Goal: Download file/media

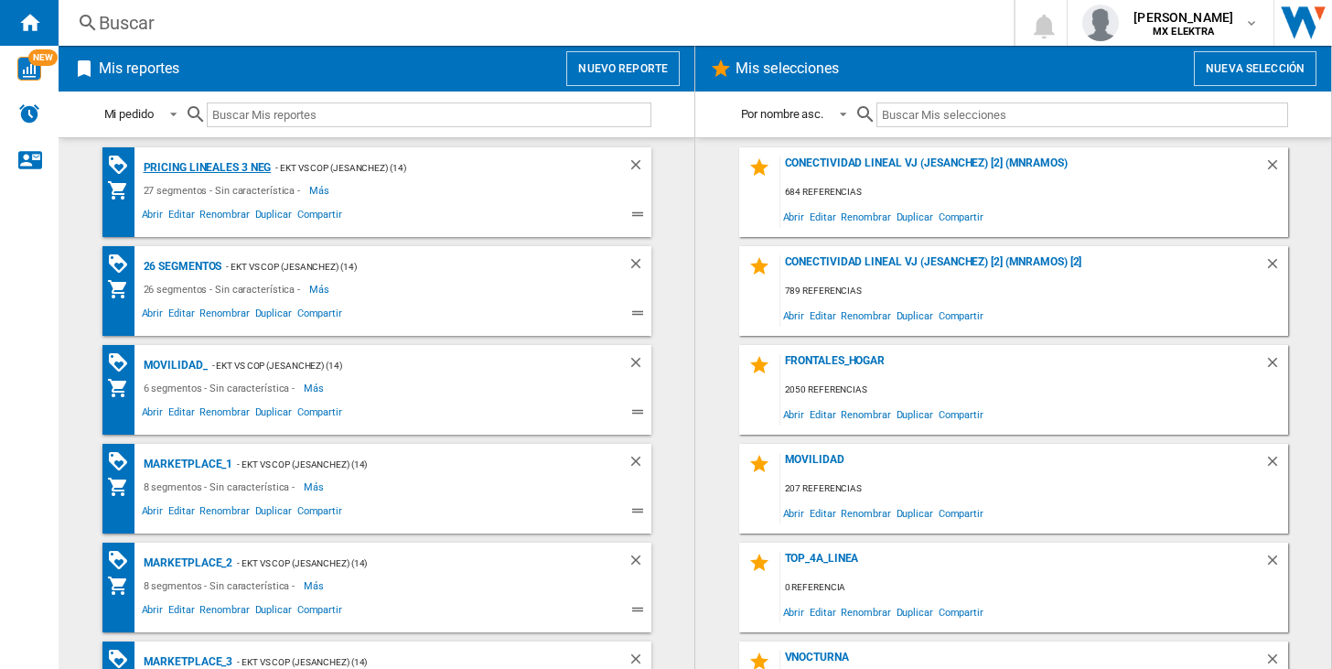
click at [236, 161] on div "Pricing lineales 3 neg" at bounding box center [205, 167] width 133 height 23
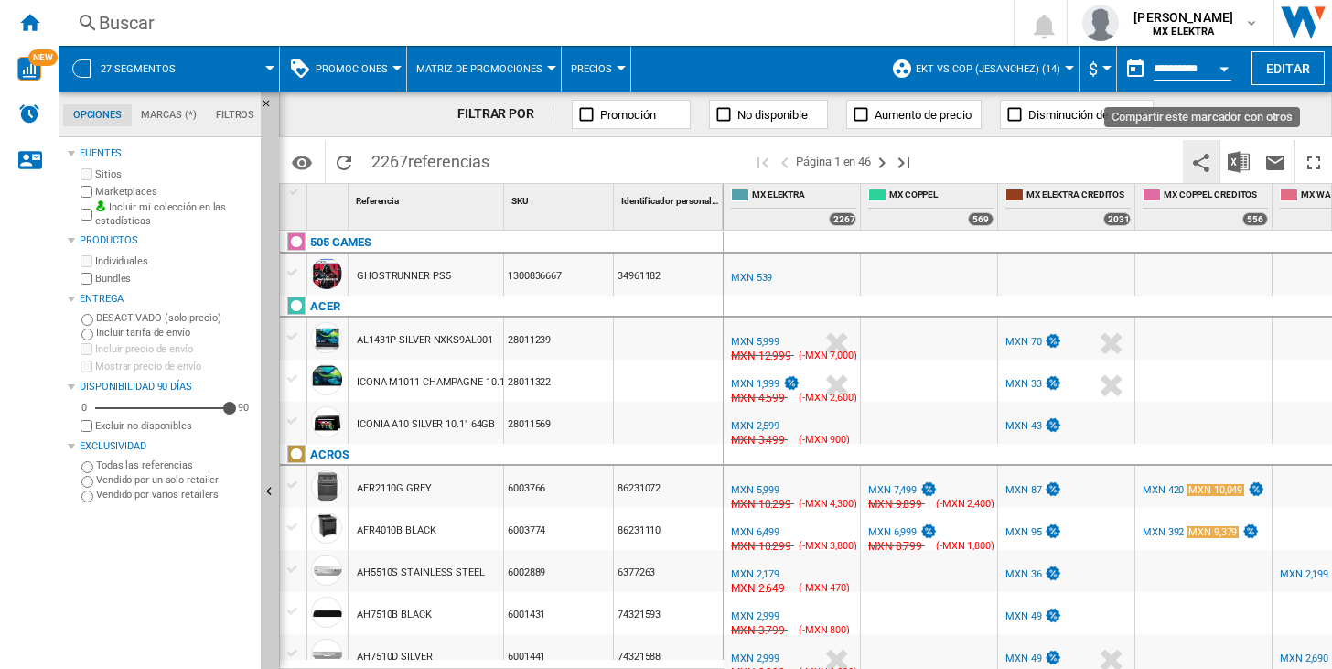
click at [1217, 155] on button "Compartir este marcador con otros" at bounding box center [1201, 161] width 37 height 43
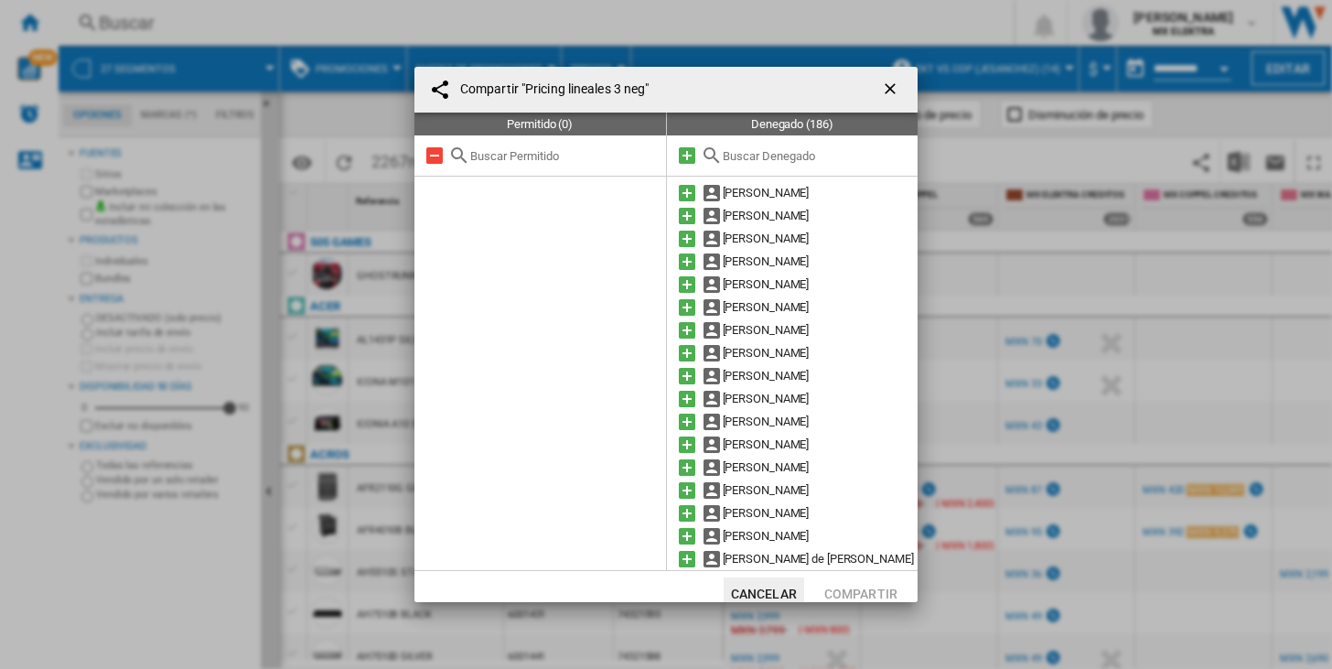
click at [881, 94] on ng-md-icon "getI18NText('BUTTONS.CLOSE_DIALOG')" at bounding box center [892, 91] width 22 height 22
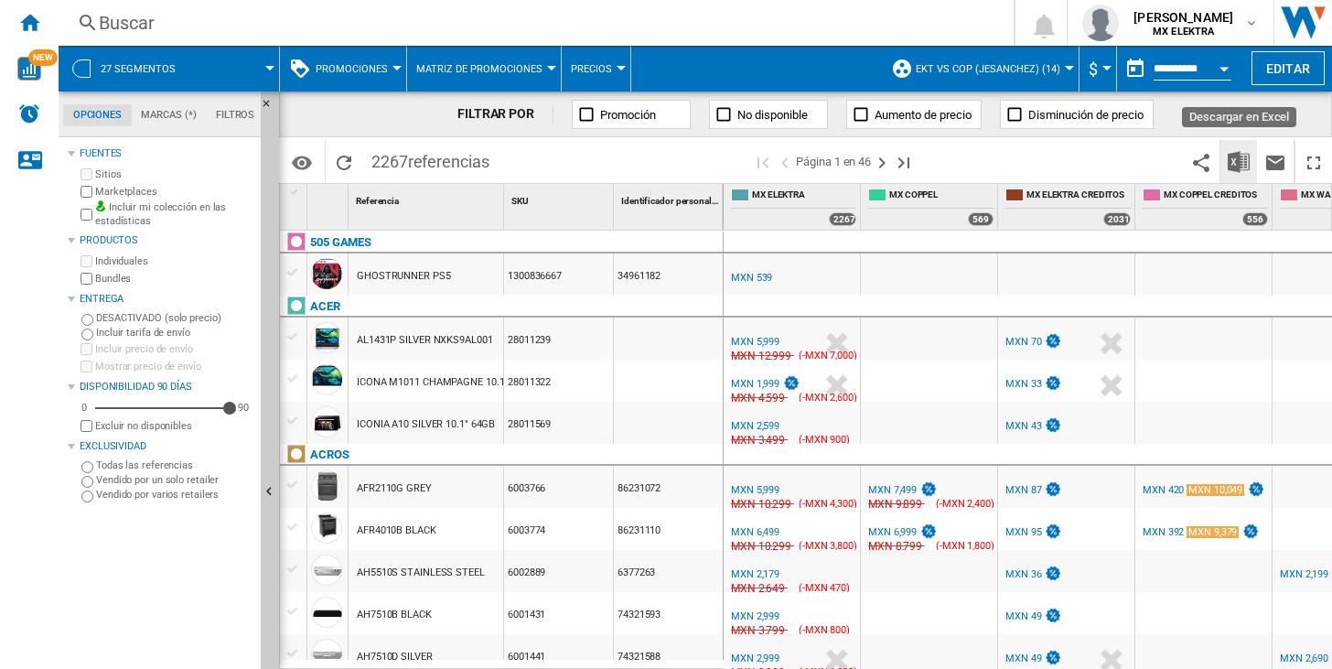
click at [1242, 170] on img "Descargar en Excel" at bounding box center [1238, 162] width 22 height 22
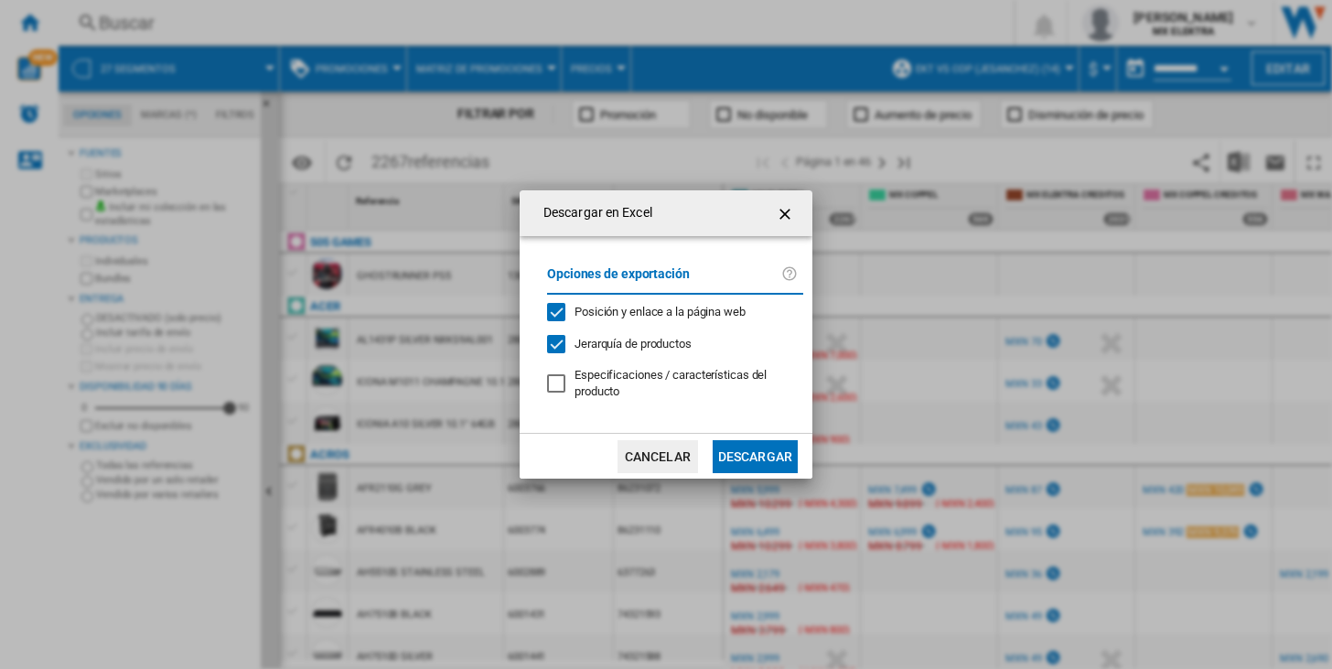
click at [763, 446] on button "Descargar" at bounding box center [755, 456] width 85 height 33
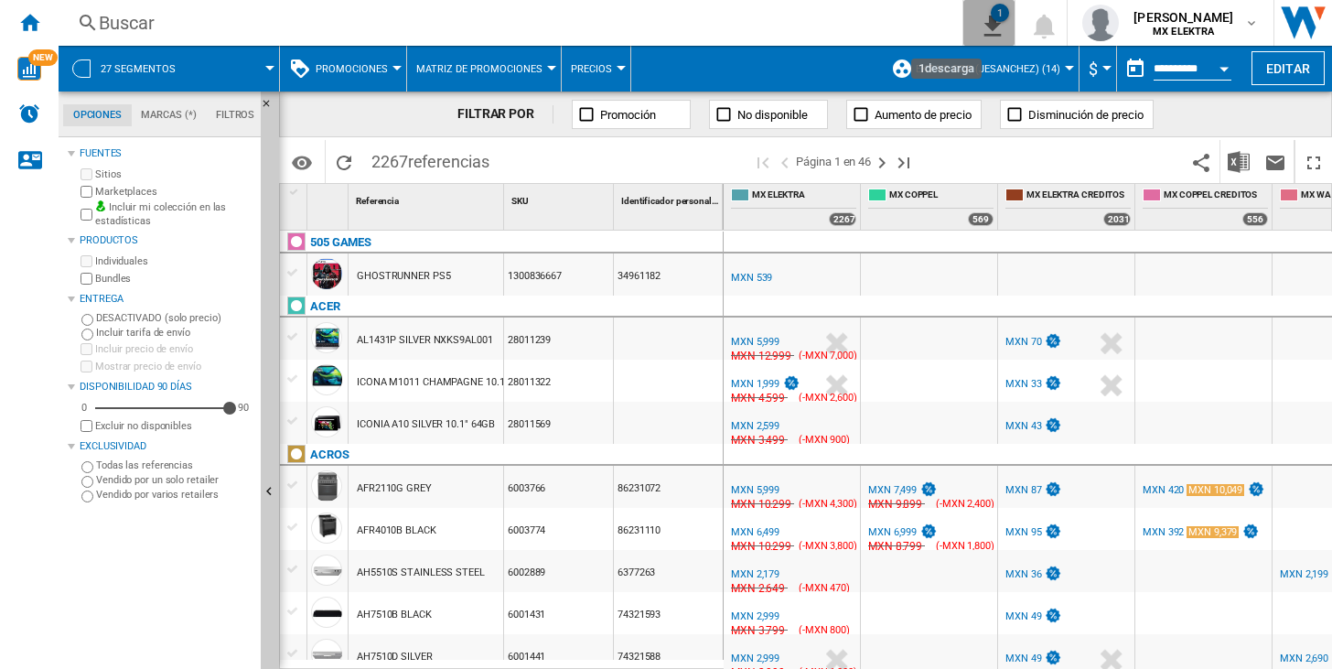
click at [978, 24] on ng-md-icon "1\a descarga" at bounding box center [989, 23] width 22 height 23
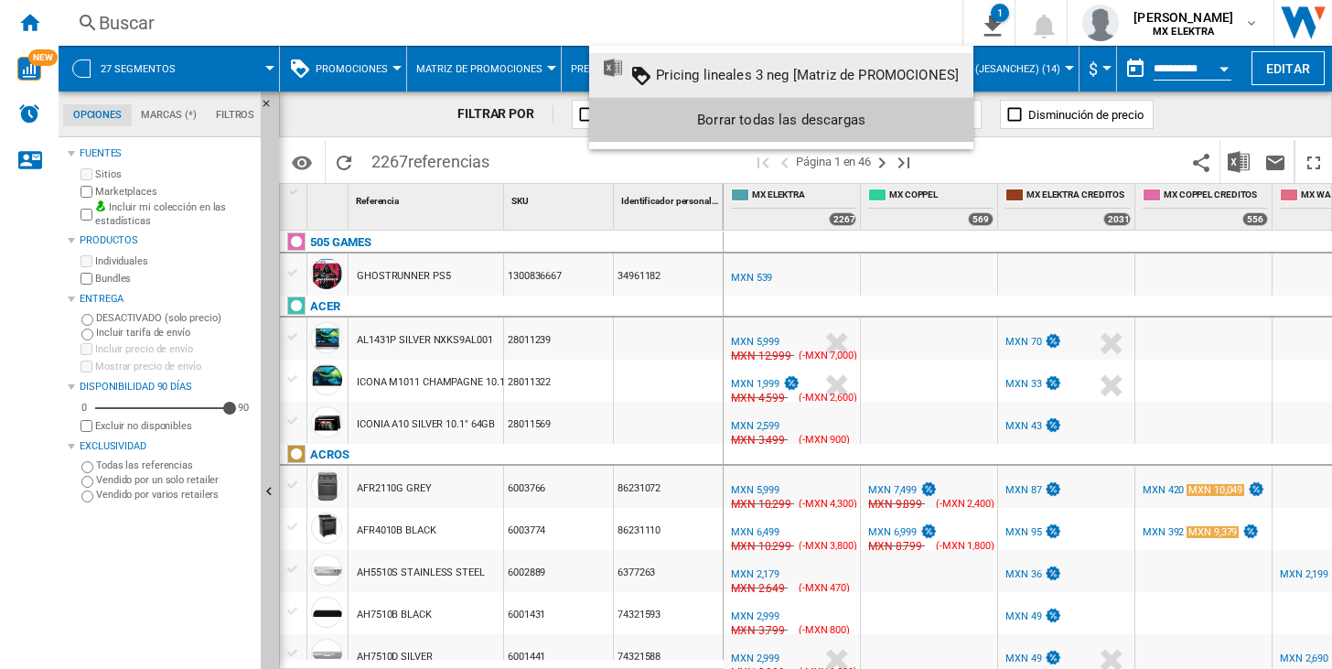
click at [819, 24] on md-backdrop at bounding box center [666, 334] width 1332 height 669
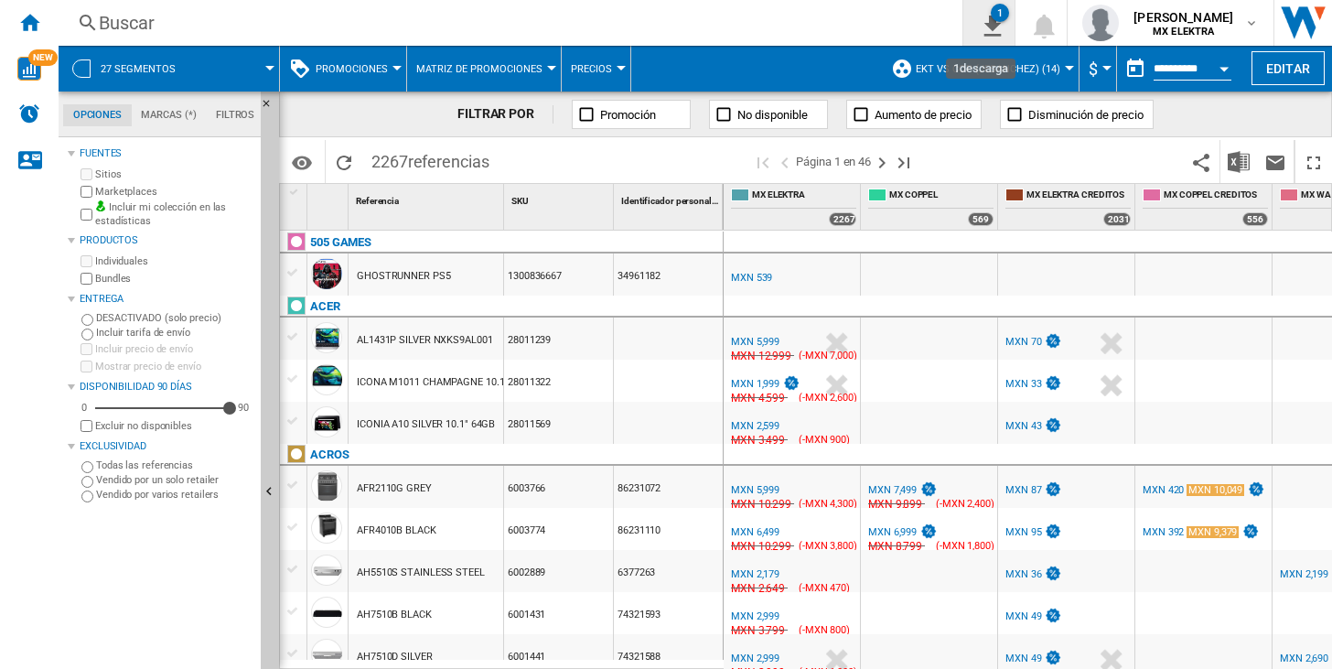
click at [963, 24] on button "1" at bounding box center [988, 23] width 51 height 46
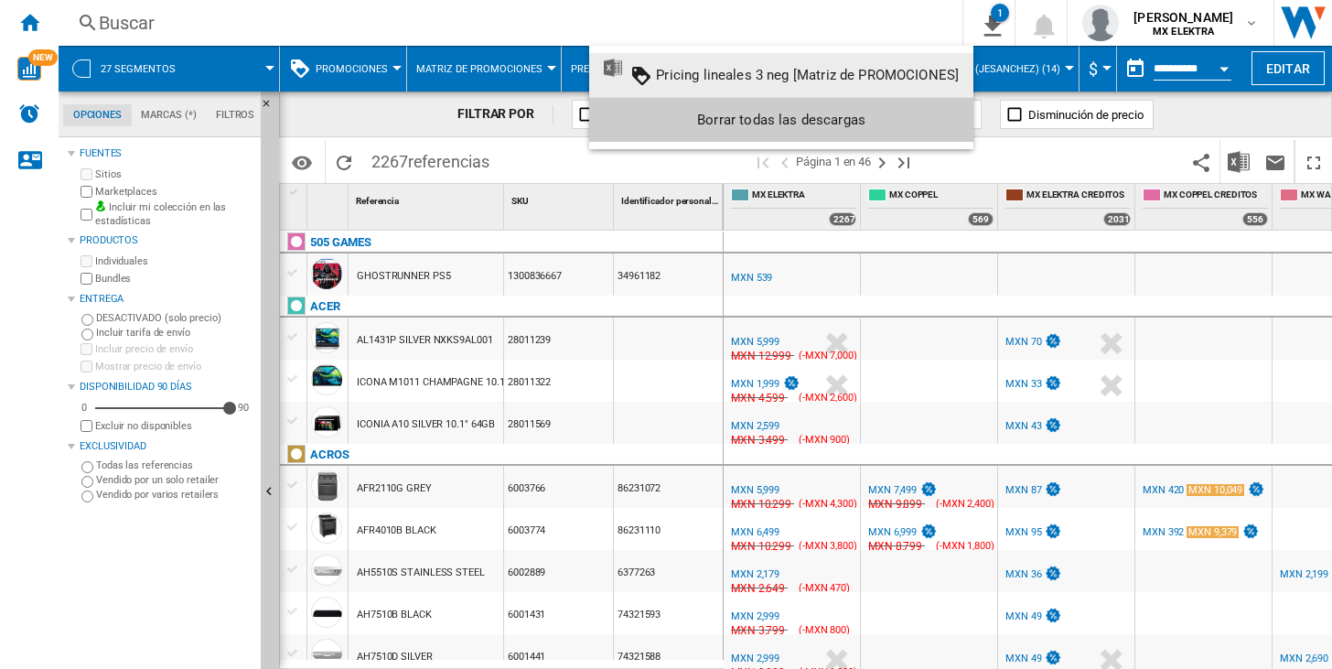
click at [882, 20] on md-backdrop at bounding box center [666, 334] width 1332 height 669
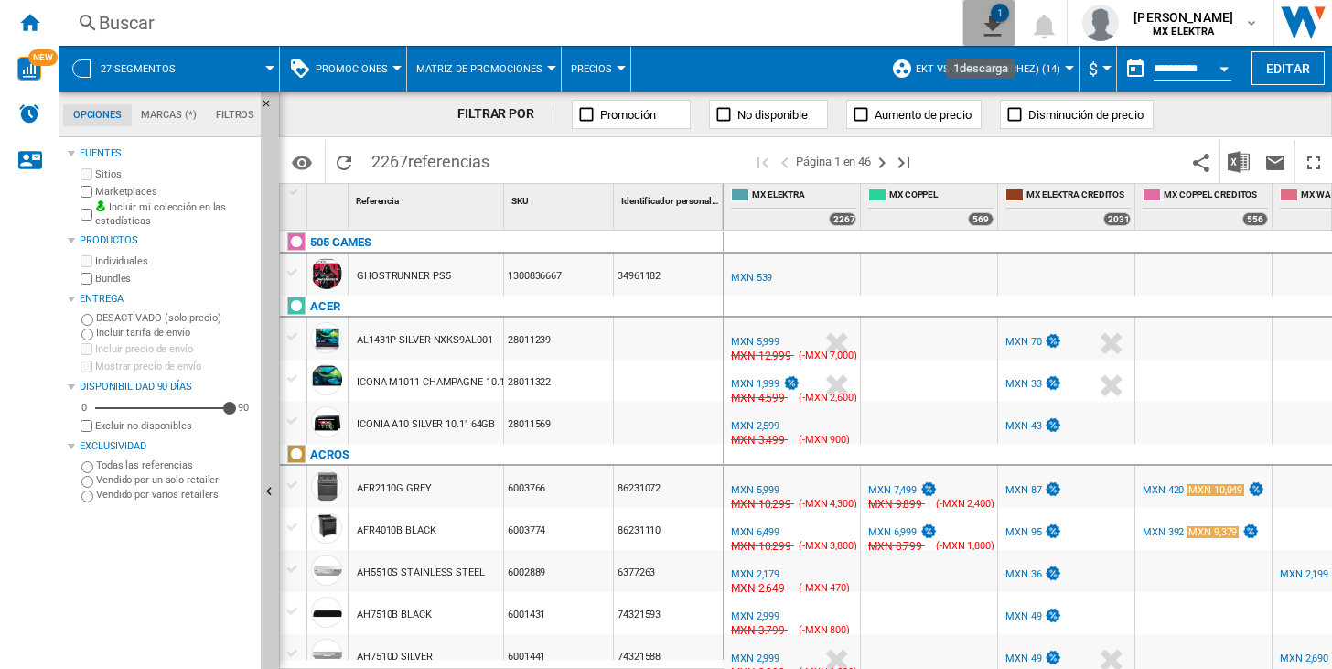
click at [978, 15] on ng-md-icon "1\a descarga" at bounding box center [989, 23] width 22 height 23
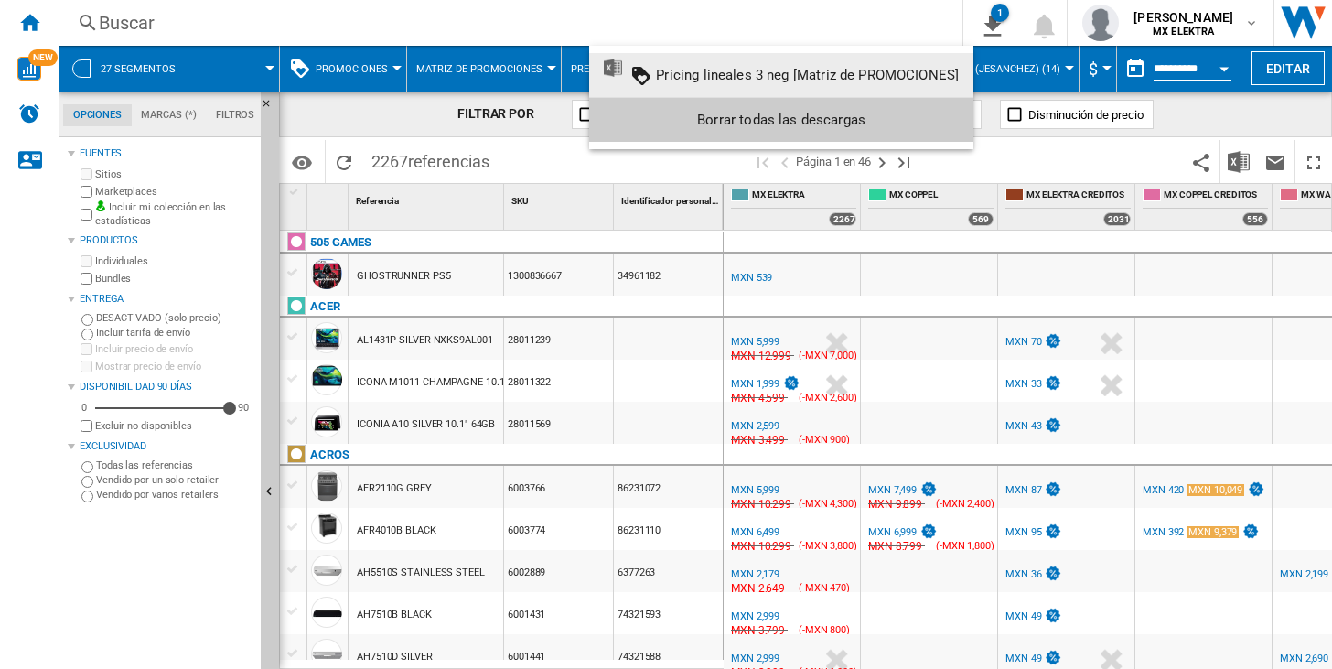
click at [874, 6] on md-backdrop at bounding box center [666, 334] width 1332 height 669
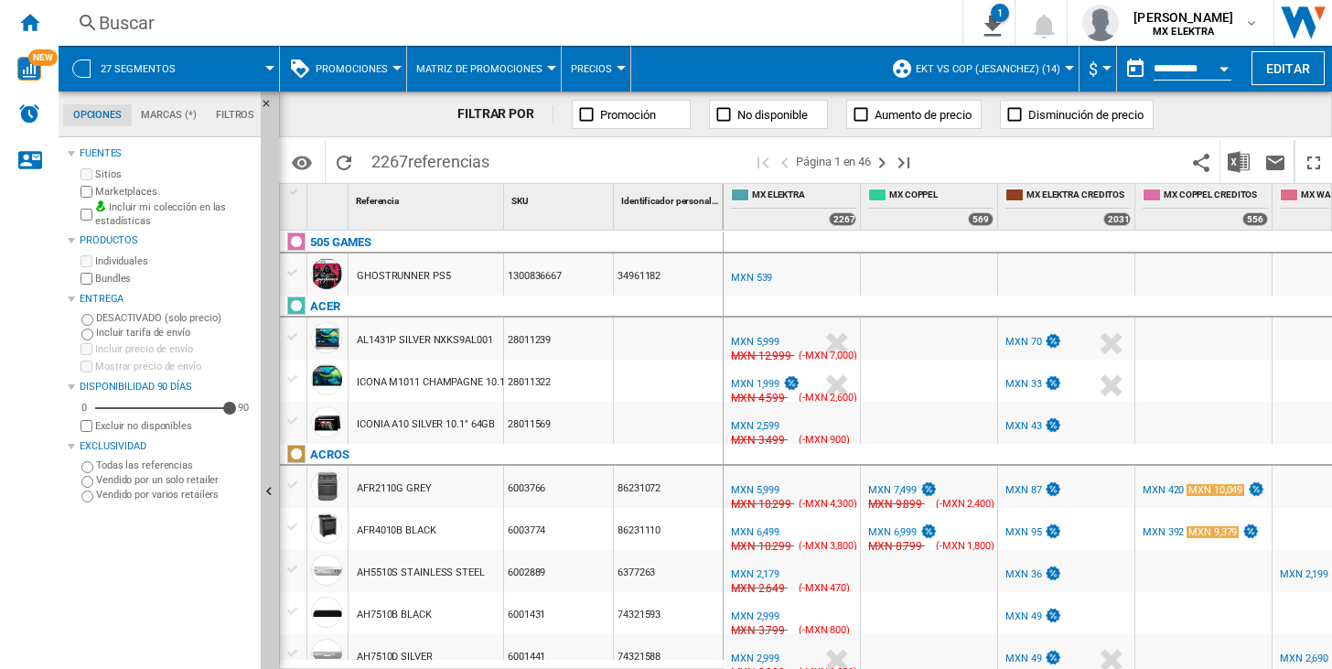
click at [144, 55] on button "27 segmentos" at bounding box center [147, 69] width 93 height 46
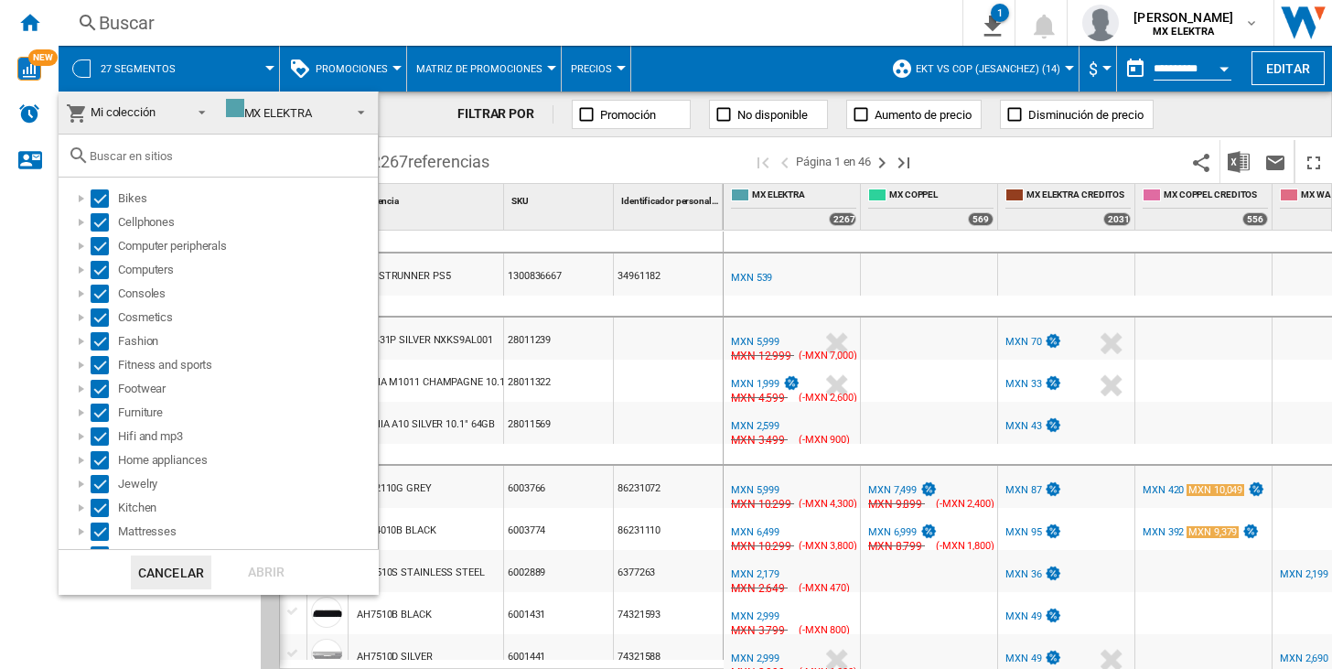
scroll to position [280, 0]
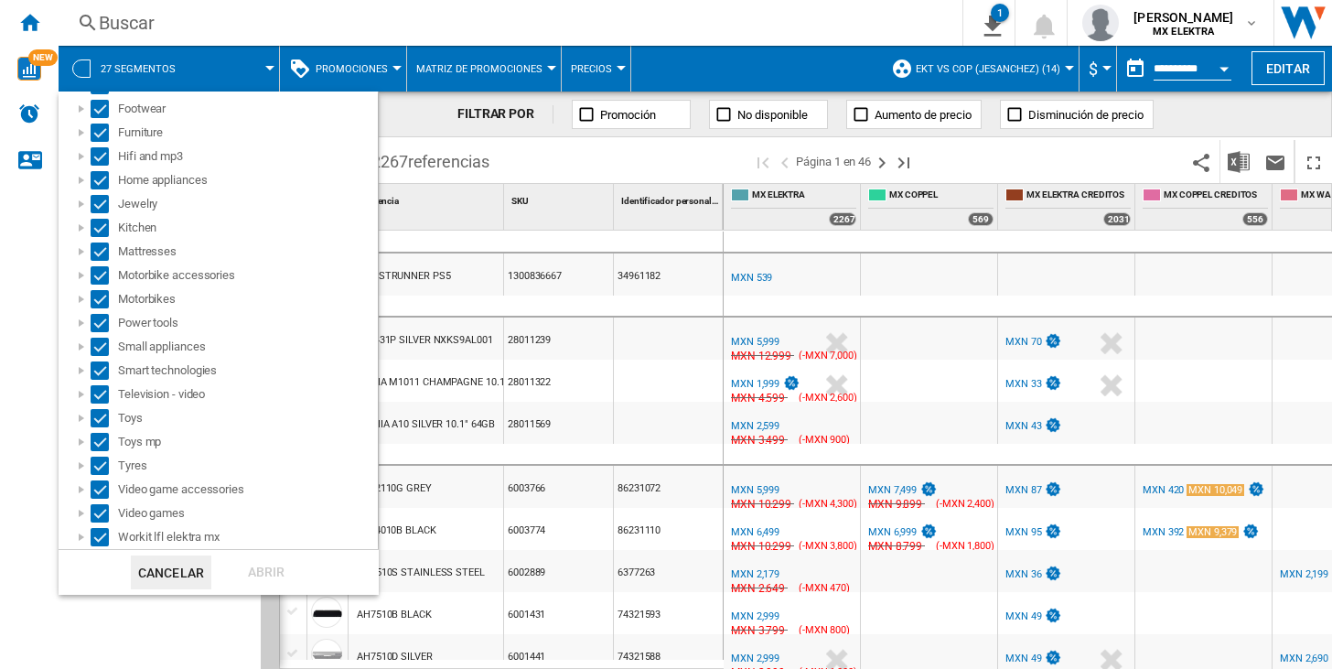
click at [25, 385] on md-backdrop at bounding box center [666, 334] width 1332 height 669
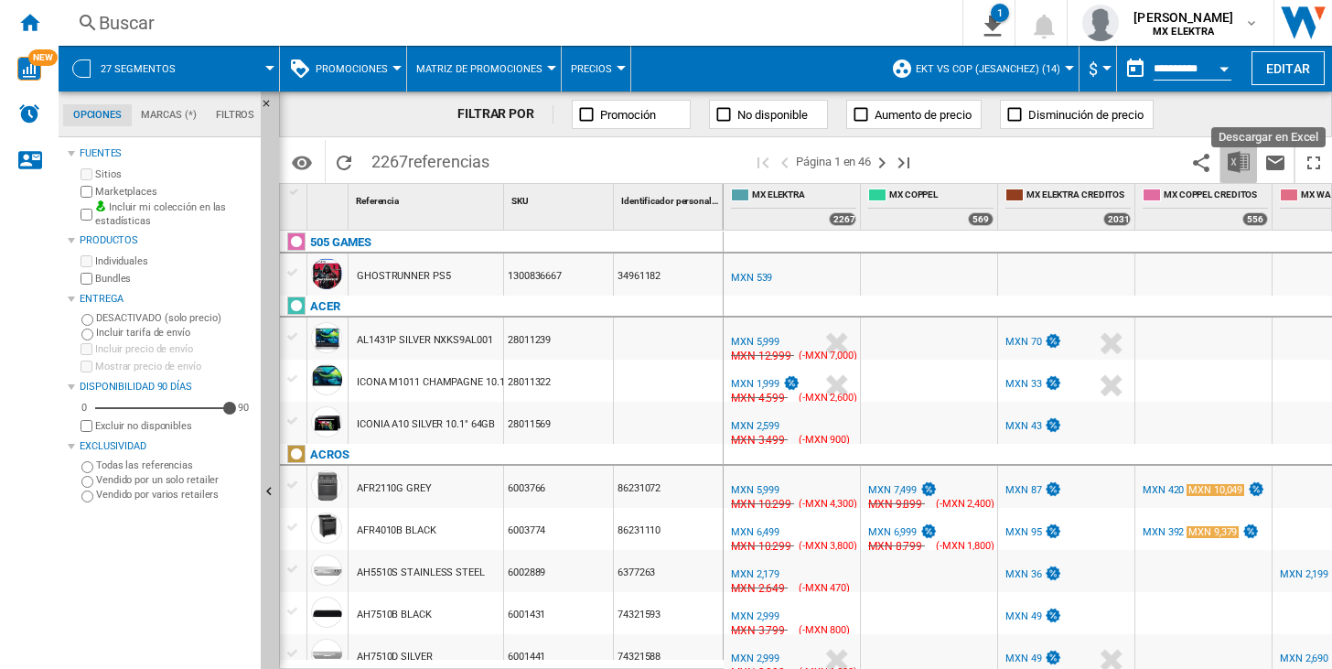
click at [1239, 164] on img "Descargar en Excel" at bounding box center [1238, 162] width 22 height 22
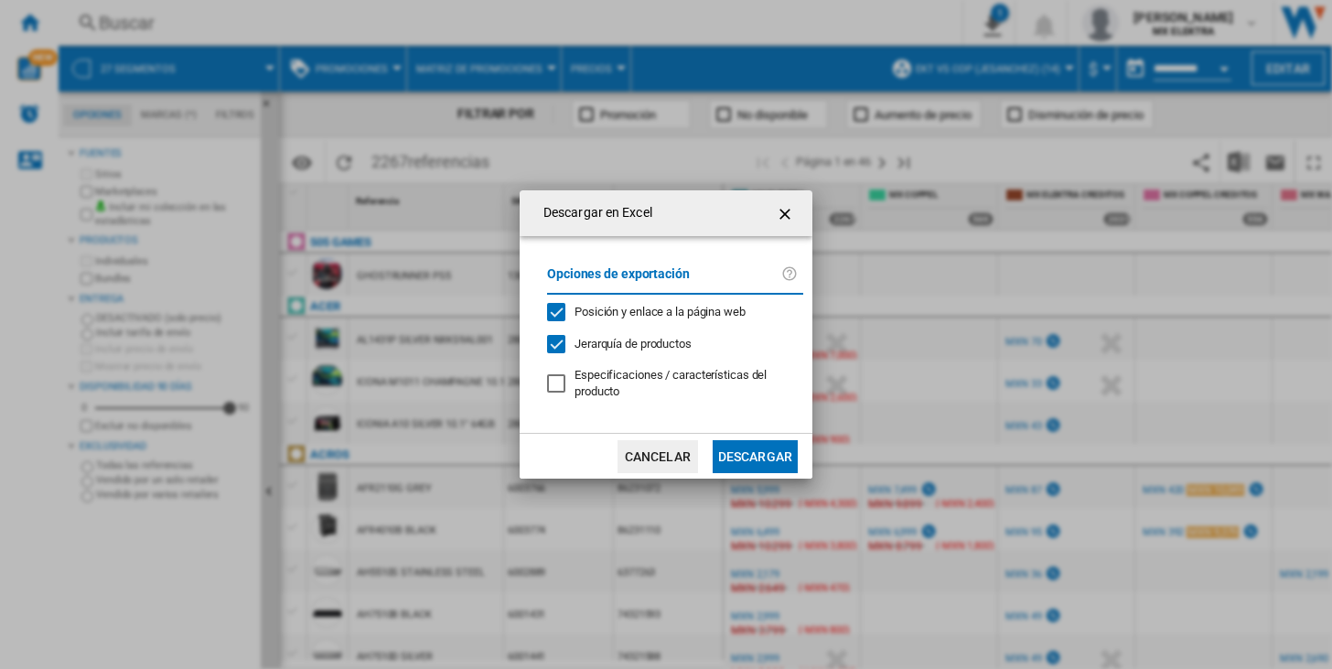
click at [660, 460] on button "Cancelar" at bounding box center [657, 456] width 80 height 33
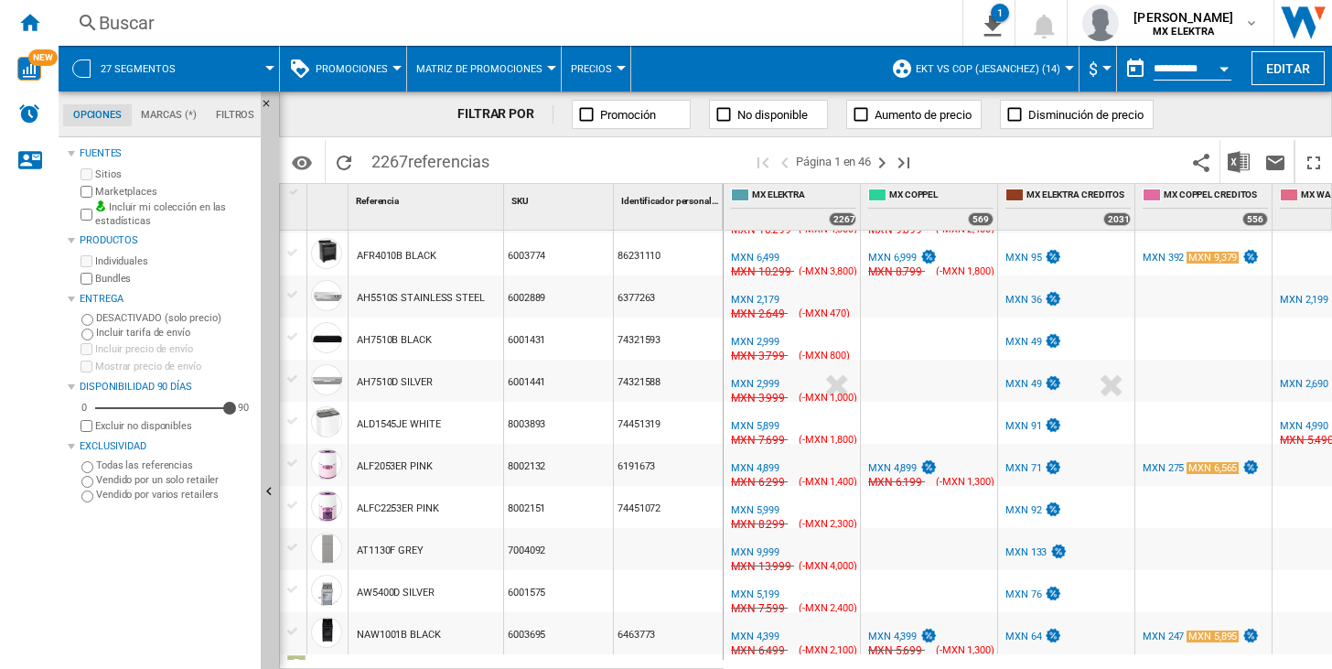
scroll to position [549, 0]
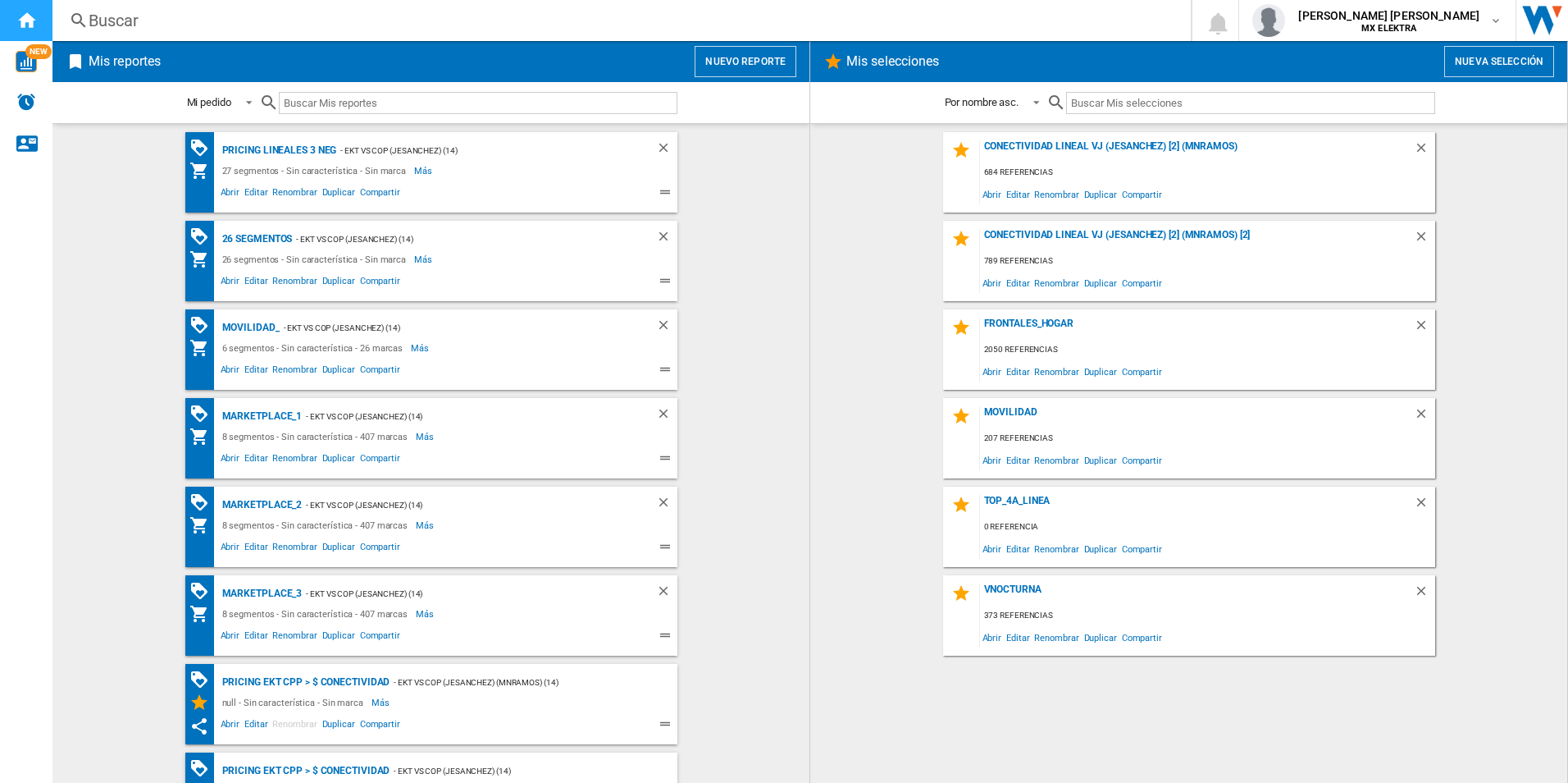
click at [25, 19] on ng-md-icon "Inicio" at bounding box center [26, 20] width 20 height 20
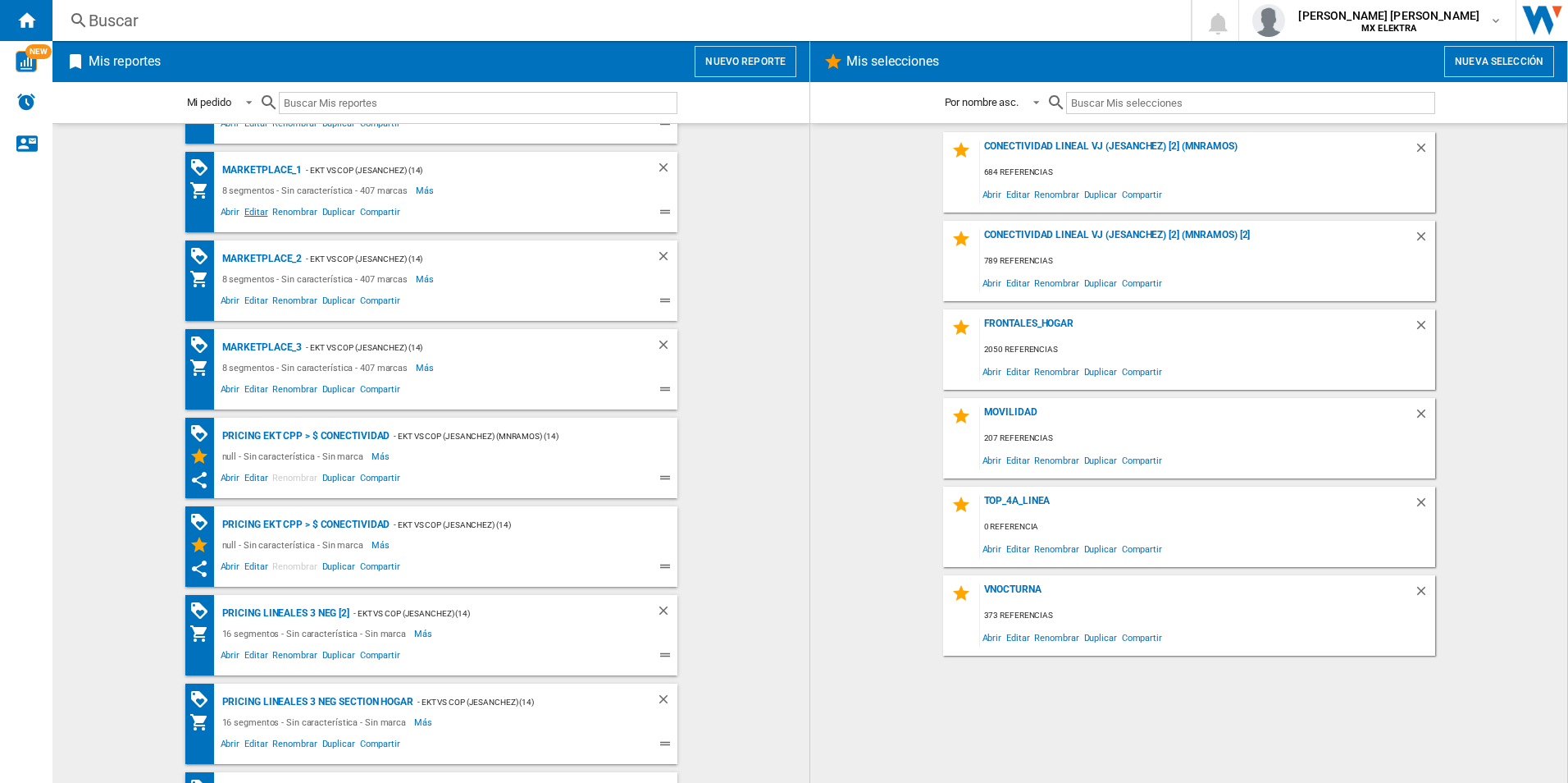
scroll to position [164, 0]
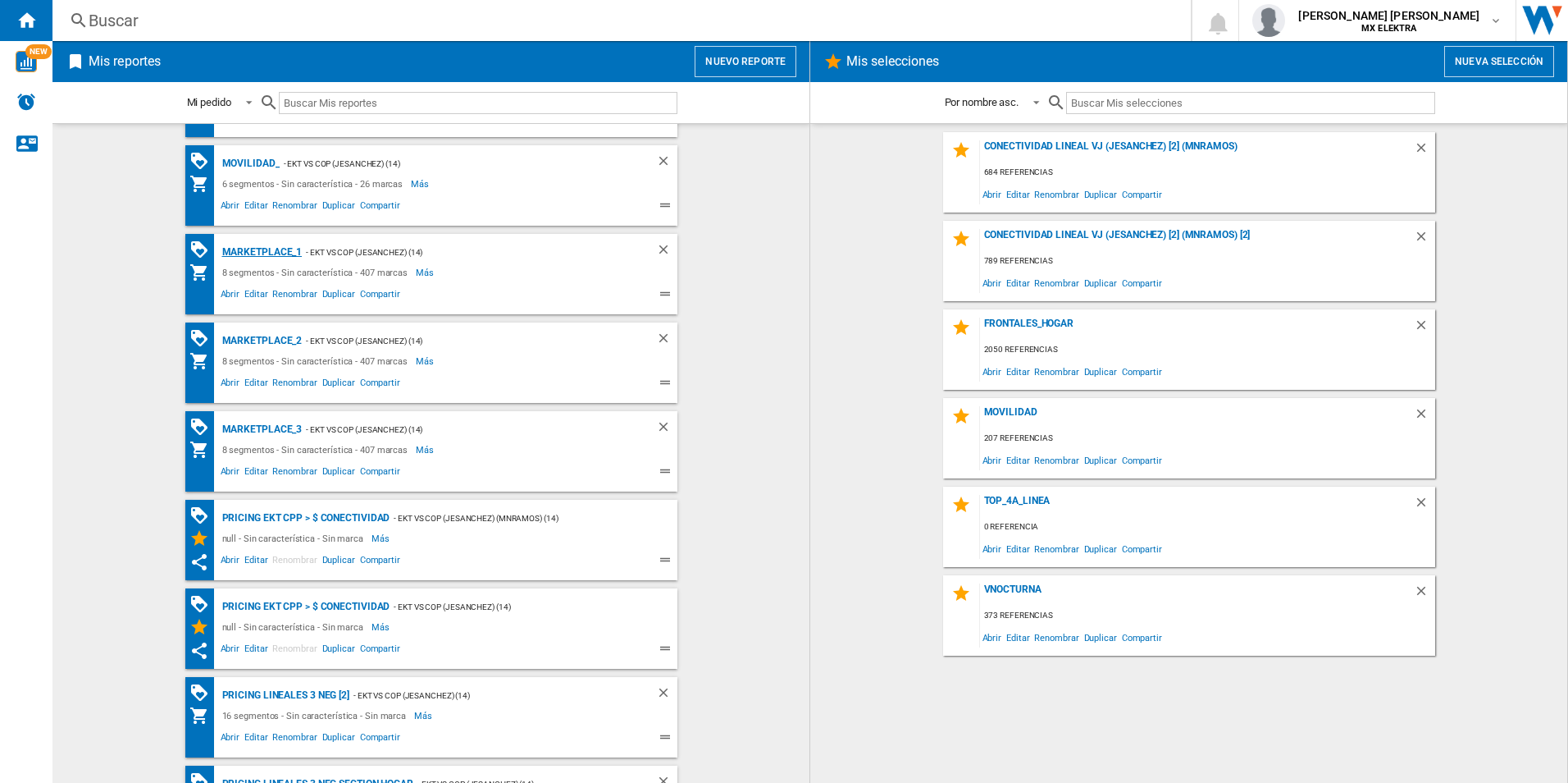
click at [242, 246] on div "MARKETPLACE_1" at bounding box center [260, 252] width 84 height 21
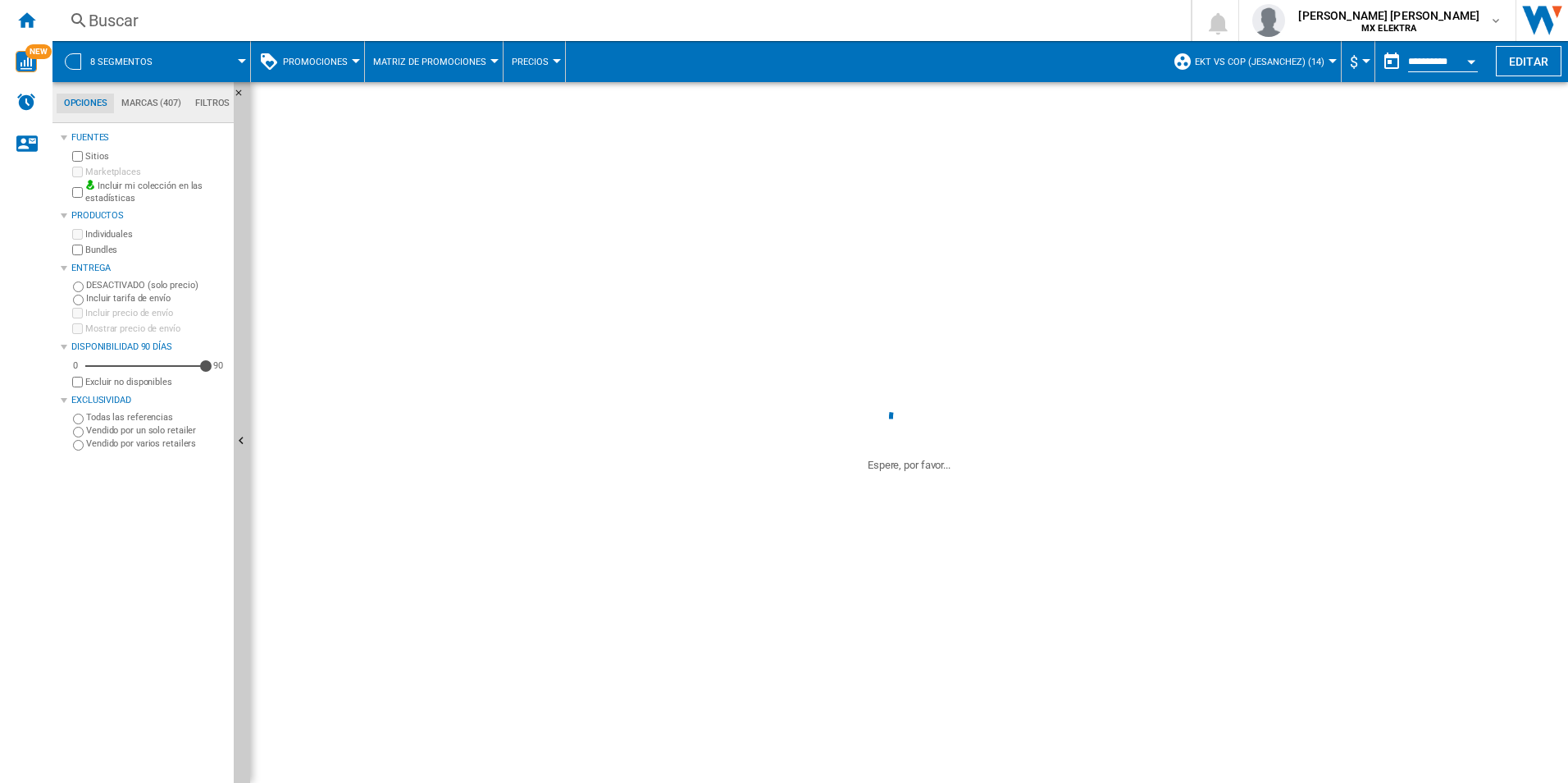
click at [104, 47] on button "8 segmentos" at bounding box center [130, 62] width 79 height 41
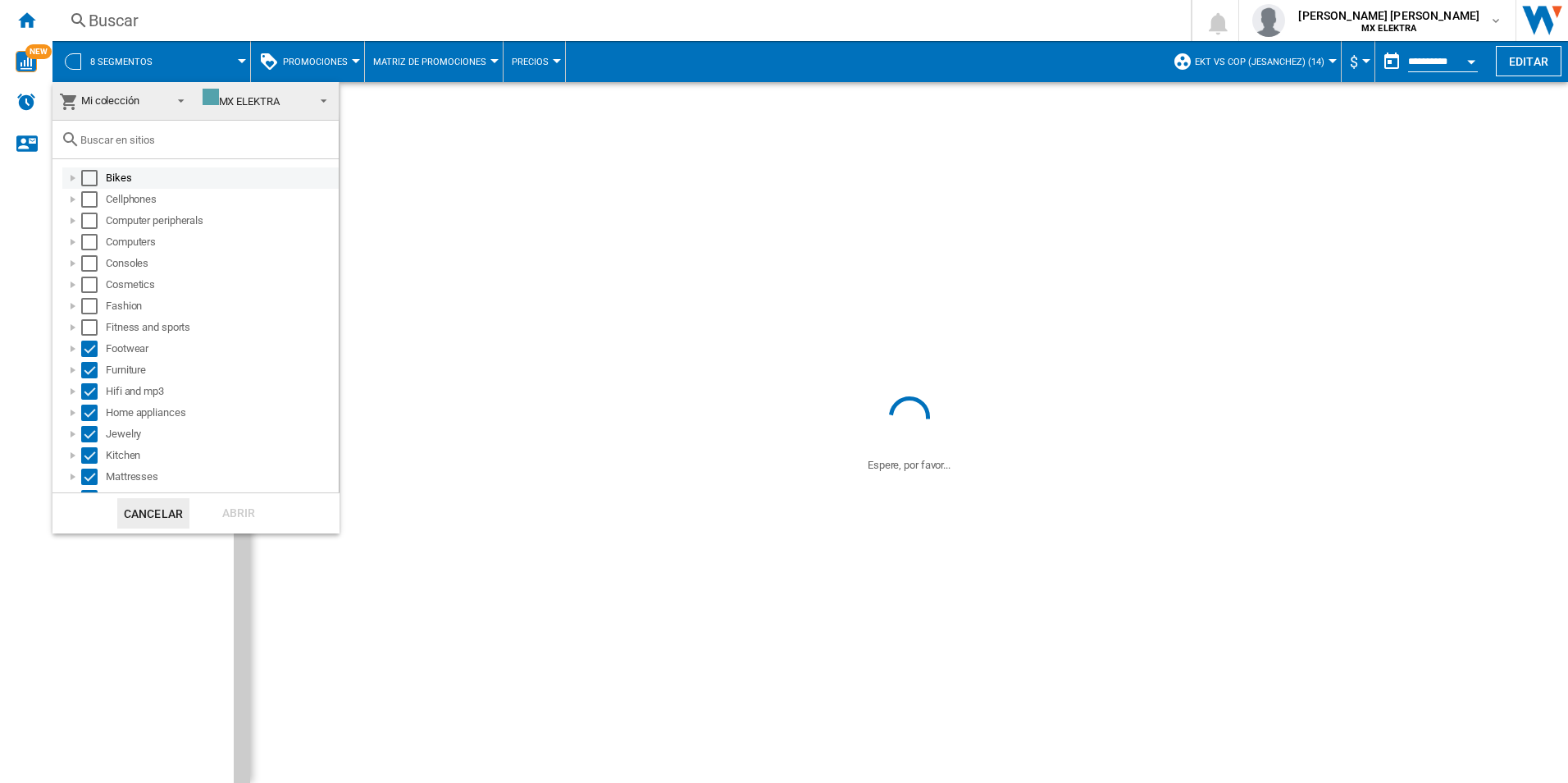
click at [94, 179] on div "Select" at bounding box center [90, 178] width 16 height 16
click at [88, 198] on div "Select" at bounding box center [90, 199] width 16 height 16
click at [96, 221] on div "Select" at bounding box center [90, 221] width 16 height 16
click at [91, 238] on div "Select" at bounding box center [90, 242] width 16 height 16
click at [90, 266] on div "Select" at bounding box center [90, 263] width 16 height 16
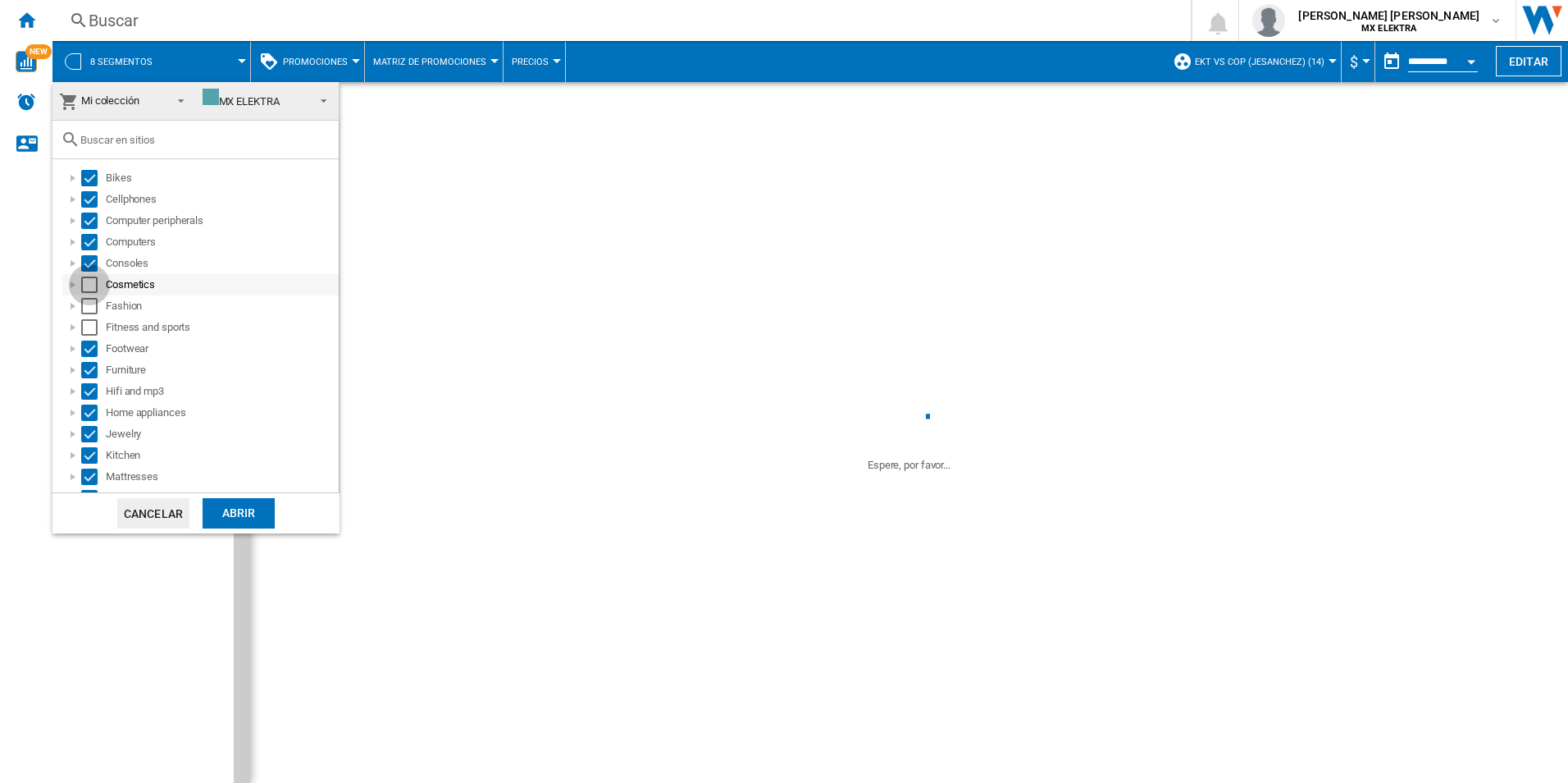
click at [88, 284] on div "Select" at bounding box center [90, 284] width 16 height 16
click at [91, 310] on div "Select" at bounding box center [90, 306] width 16 height 16
click at [91, 329] on div "Select" at bounding box center [90, 327] width 16 height 16
click at [91, 345] on div "Select" at bounding box center [90, 349] width 16 height 16
click at [90, 367] on div "Select" at bounding box center [90, 370] width 16 height 16
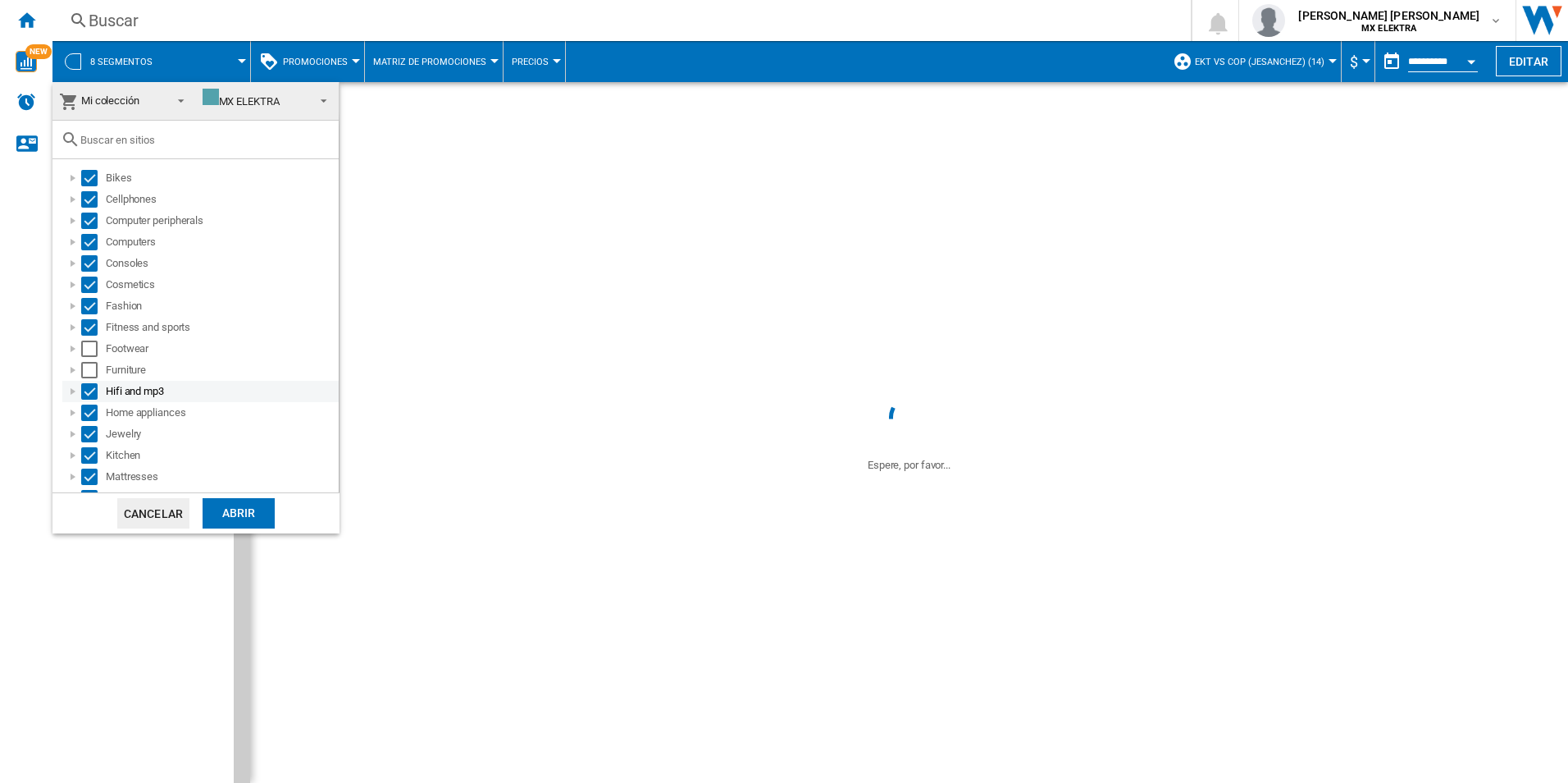
click at [96, 383] on div "Select" at bounding box center [90, 391] width 16 height 16
click at [88, 408] on div "Select" at bounding box center [90, 413] width 16 height 16
click at [93, 428] on div "Select" at bounding box center [90, 434] width 16 height 16
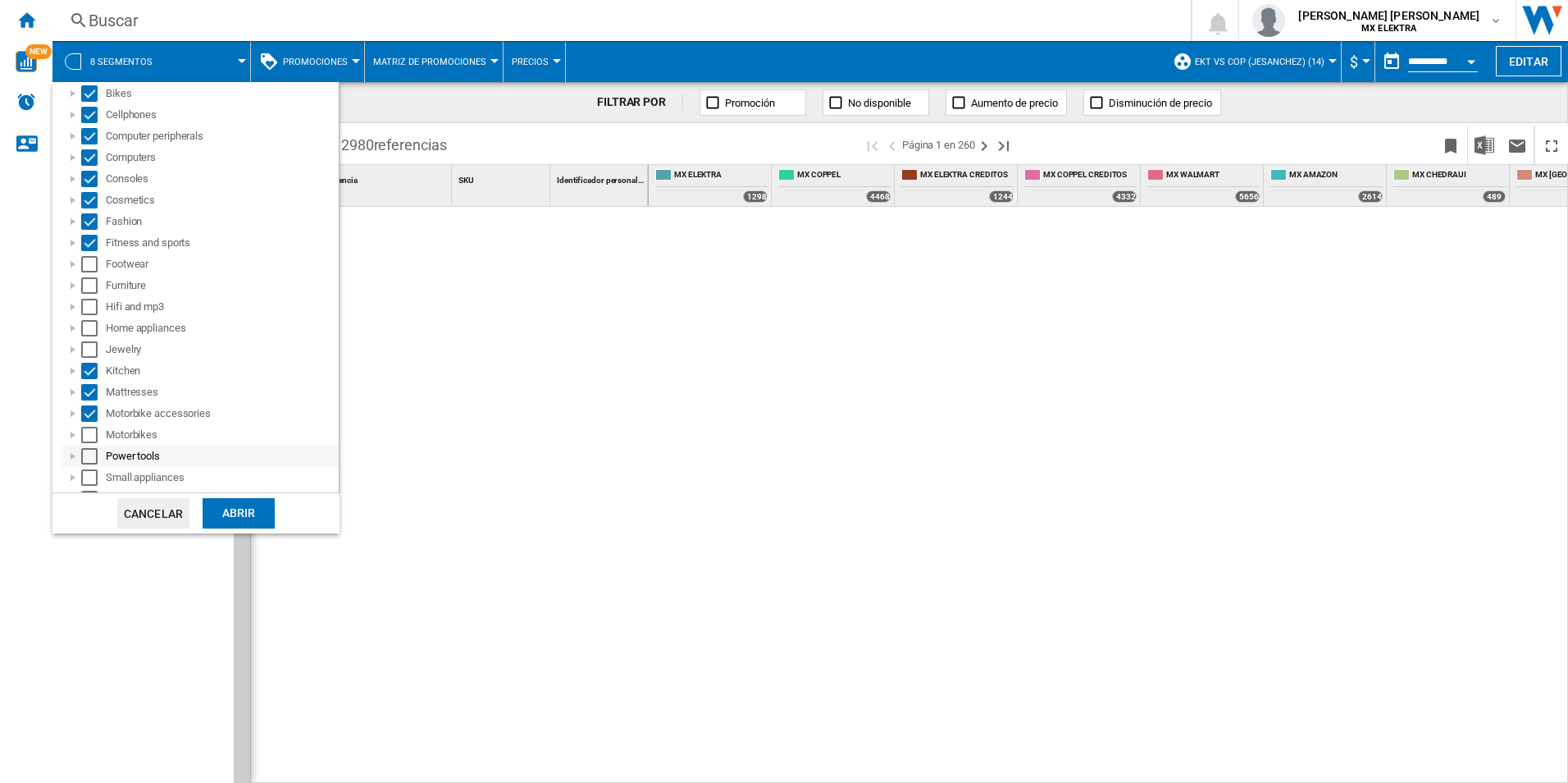
scroll to position [164, 0]
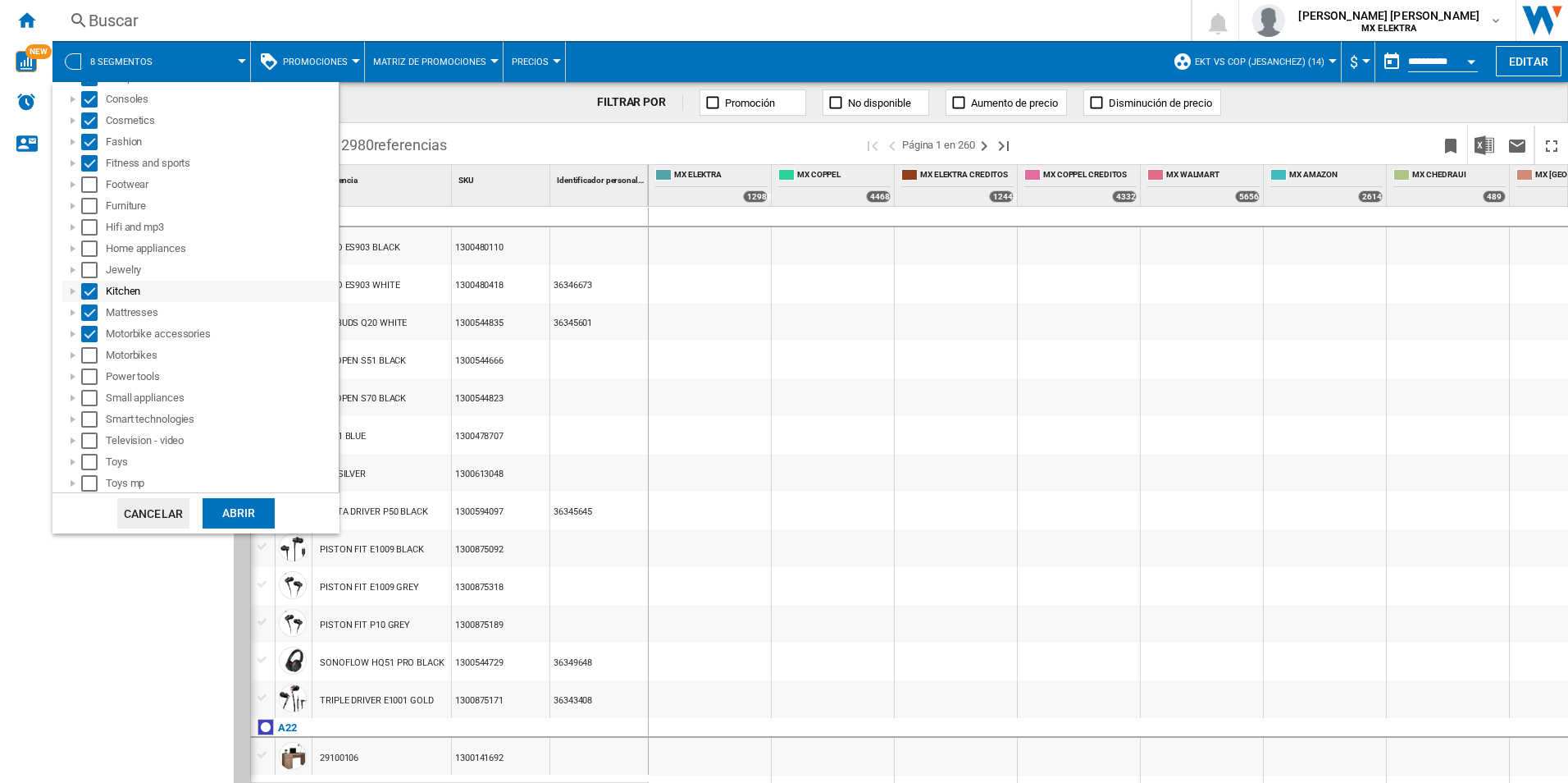
click at [88, 289] on div "Select" at bounding box center [90, 291] width 16 height 16
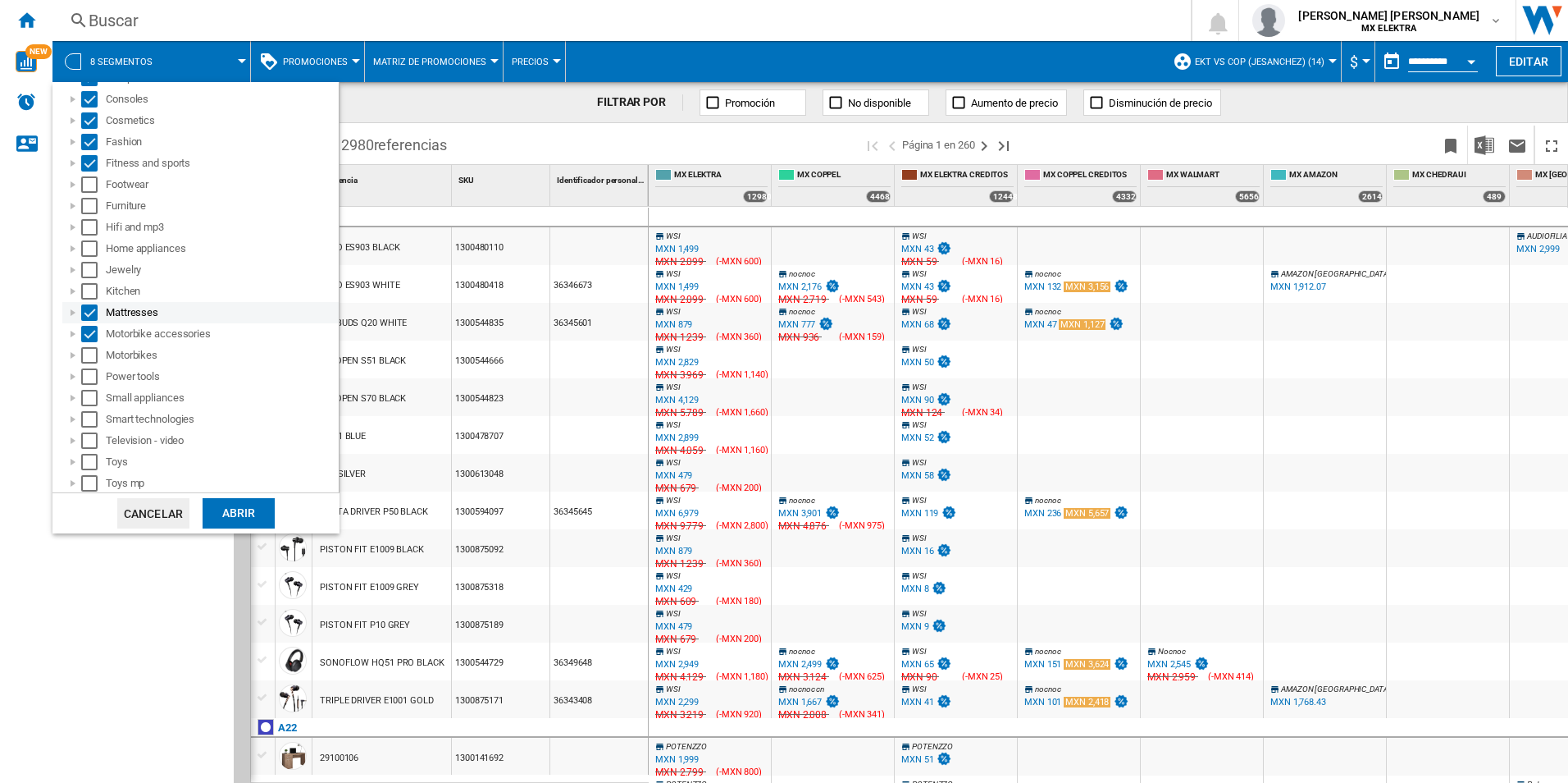
click at [81, 309] on div at bounding box center [73, 312] width 16 height 16
click at [89, 321] on div "Mattresses" at bounding box center [201, 313] width 276 height 22
click at [84, 310] on div "Select" at bounding box center [90, 312] width 16 height 16
click at [83, 354] on div "Select" at bounding box center [90, 355] width 16 height 16
click at [74, 318] on div at bounding box center [73, 312] width 16 height 16
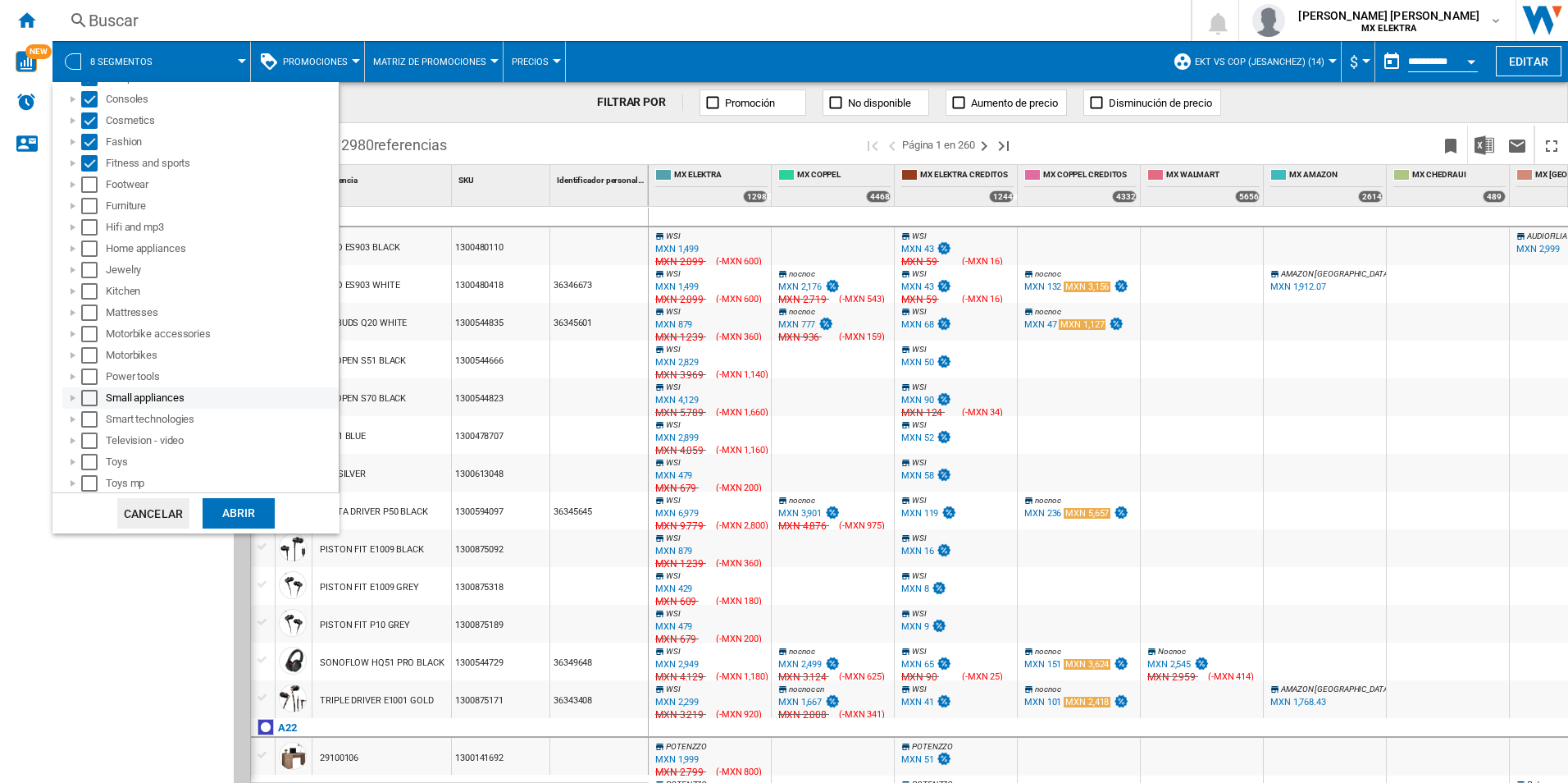
scroll to position [0, 0]
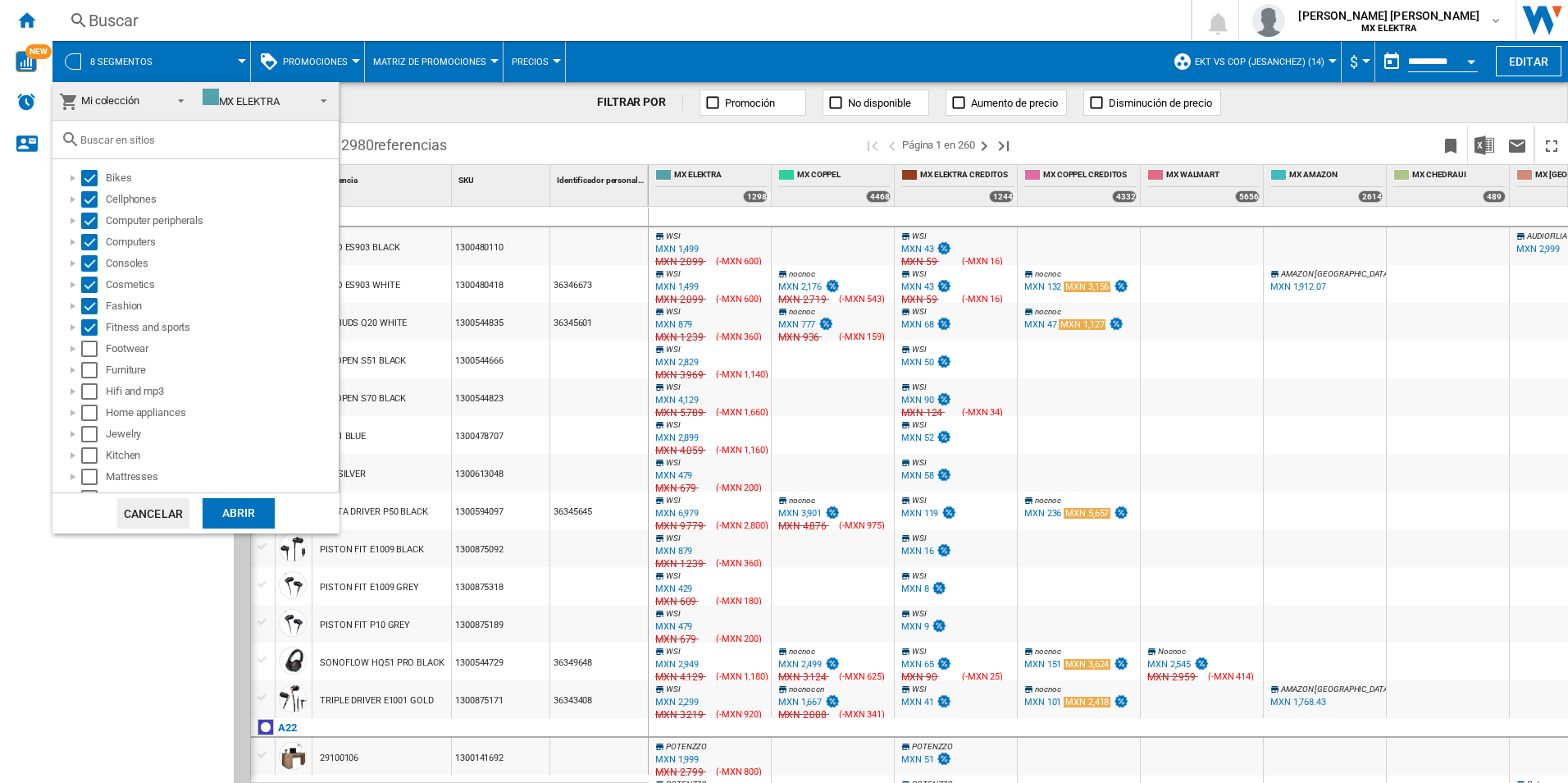
click at [235, 523] on div "Abrir" at bounding box center [238, 513] width 72 height 30
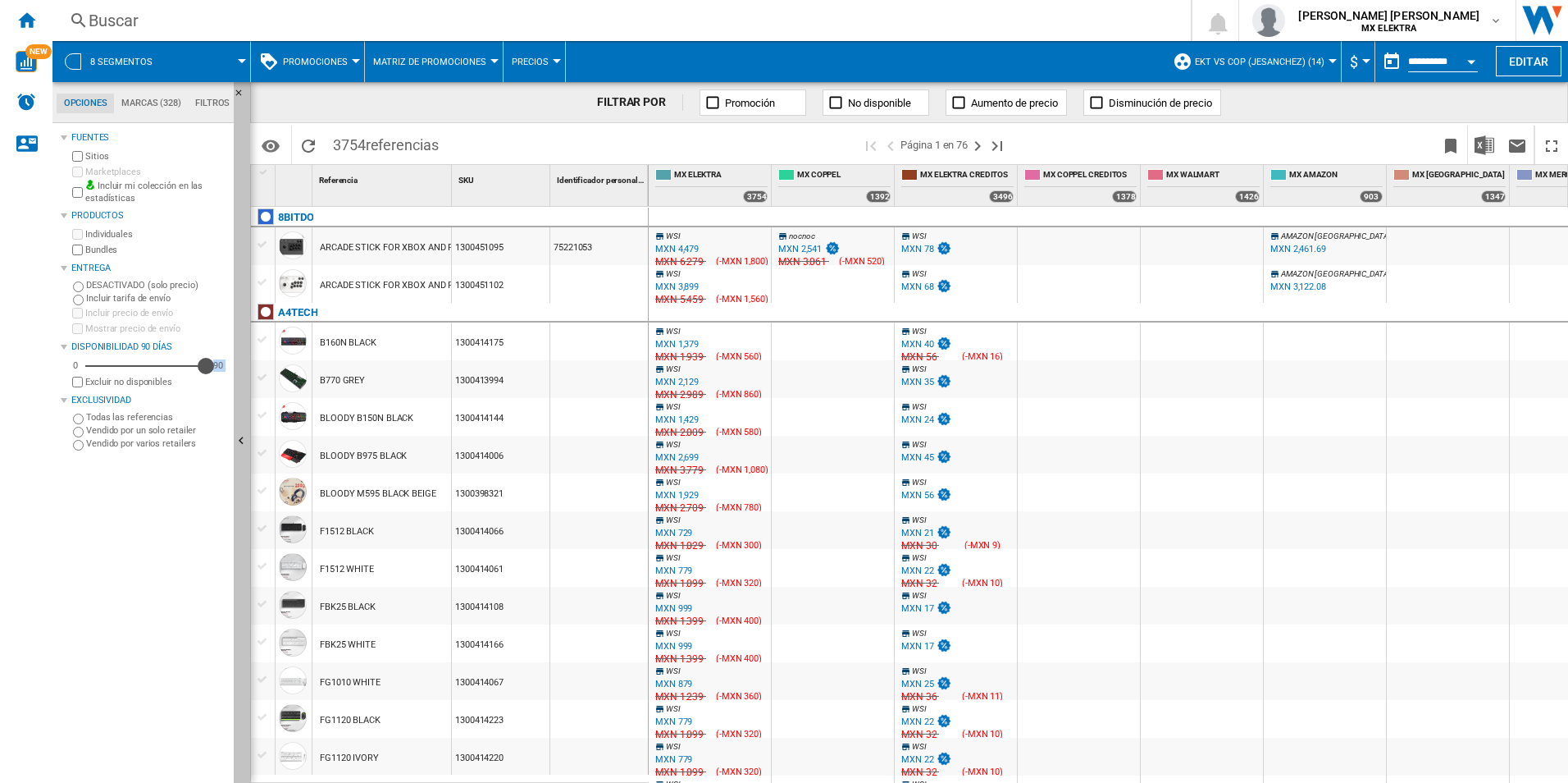
drag, startPoint x: 204, startPoint y: 365, endPoint x: 238, endPoint y: 370, distance: 34.4
click at [238, 370] on div "Opciones Marcas (328) Filtros Opciones Marcas (328) Filtros [PERSON_NAME] Sitio…" at bounding box center [152, 431] width 197 height 700
click at [92, 101] on md-tab-item "Opciones" at bounding box center [85, 103] width 57 height 20
click at [97, 53] on button "8 segmentos" at bounding box center [130, 62] width 79 height 41
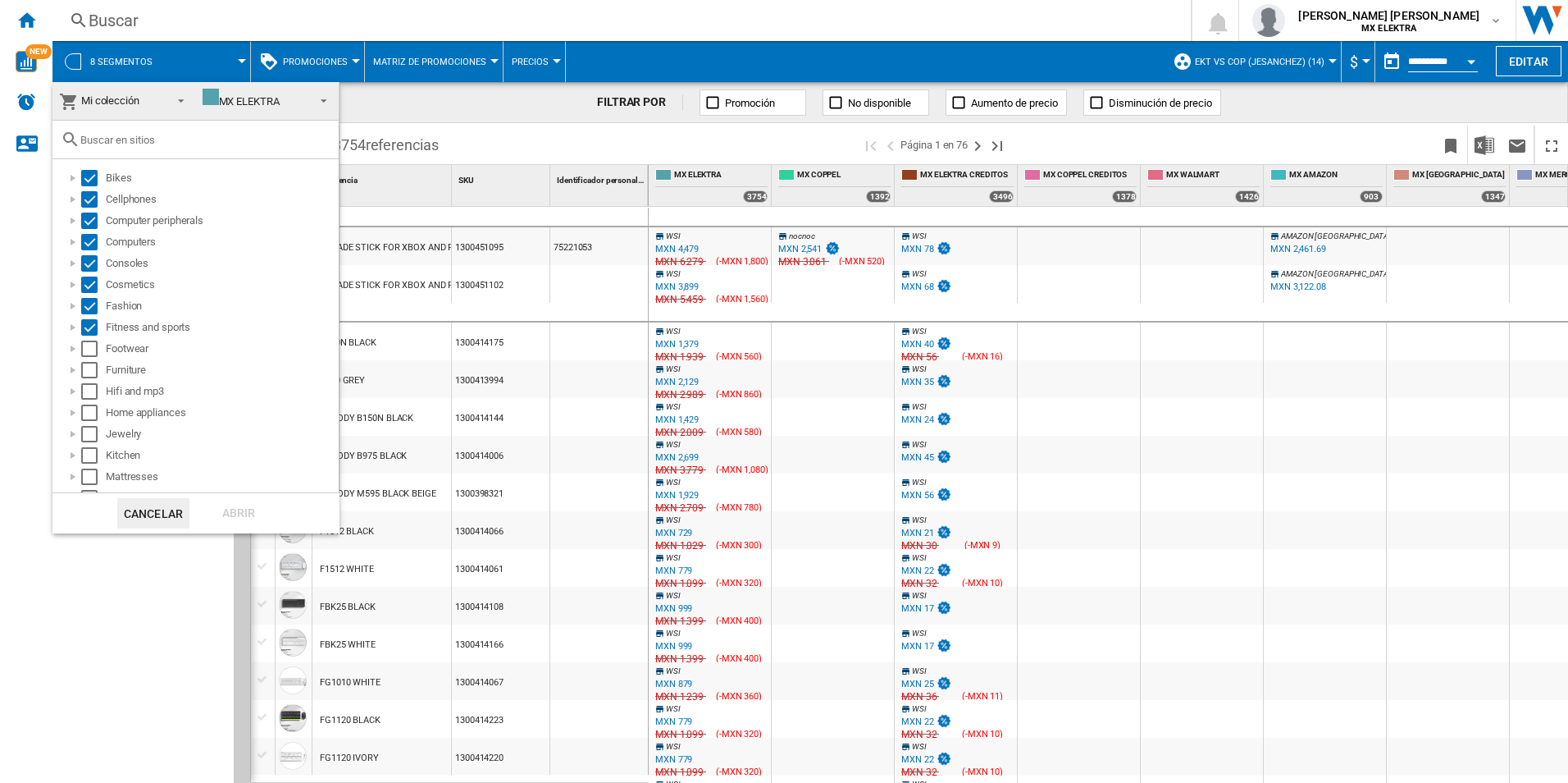
click at [17, 227] on md-backdrop at bounding box center [784, 391] width 1568 height 783
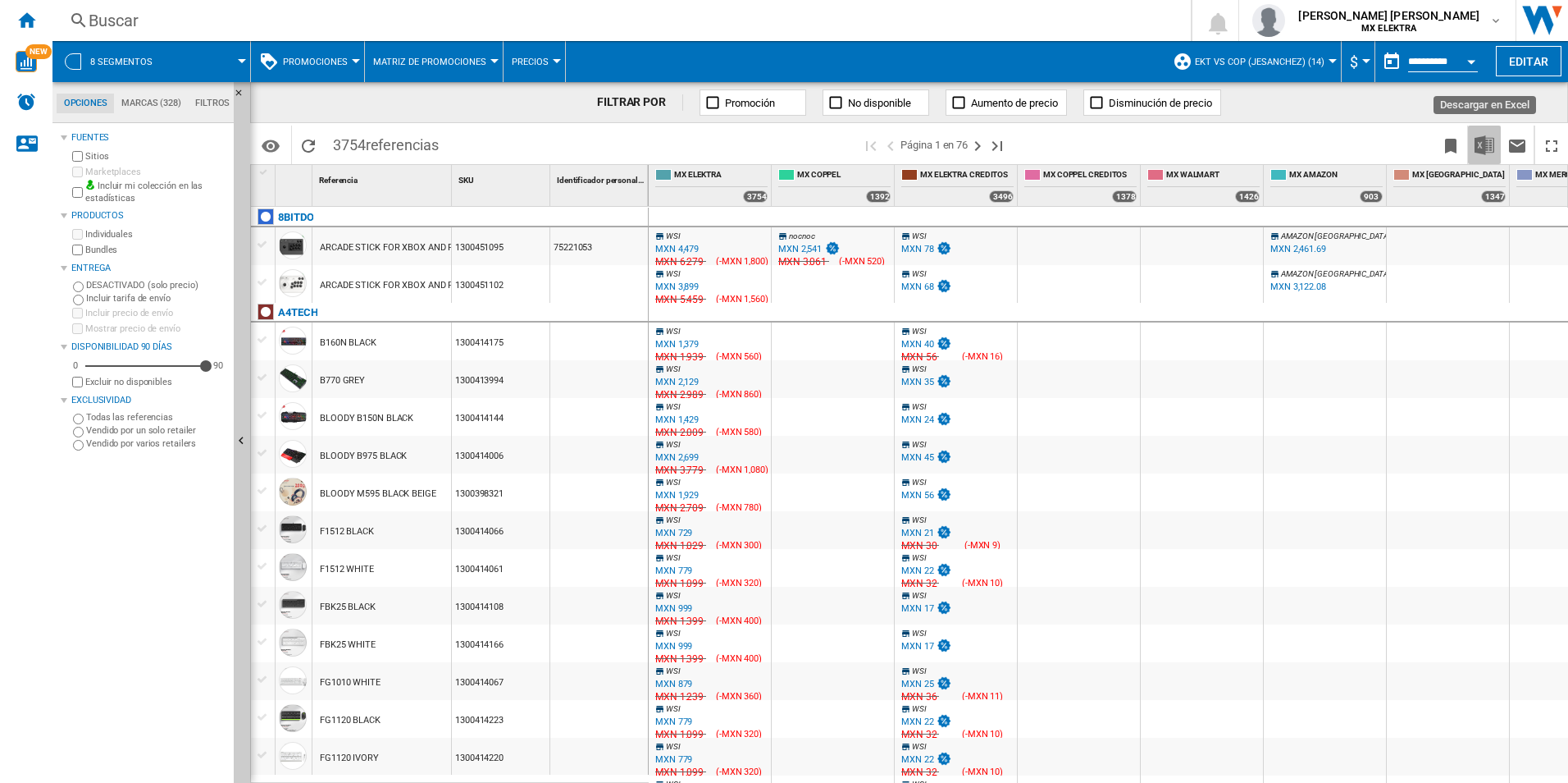
click at [1196, 149] on img "Descargar en Excel" at bounding box center [1485, 145] width 20 height 20
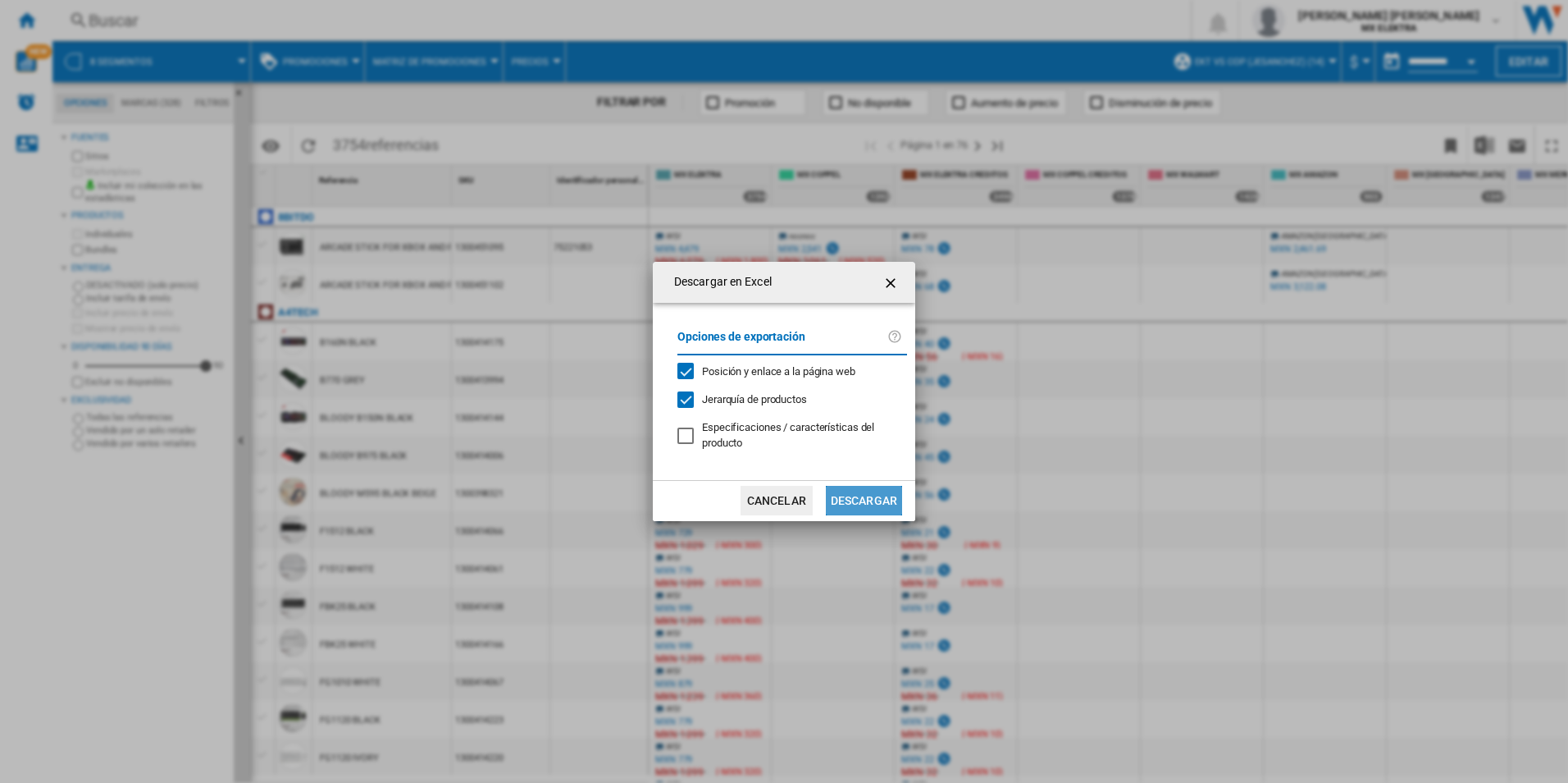
click at [875, 507] on button "Descargar" at bounding box center [863, 500] width 76 height 30
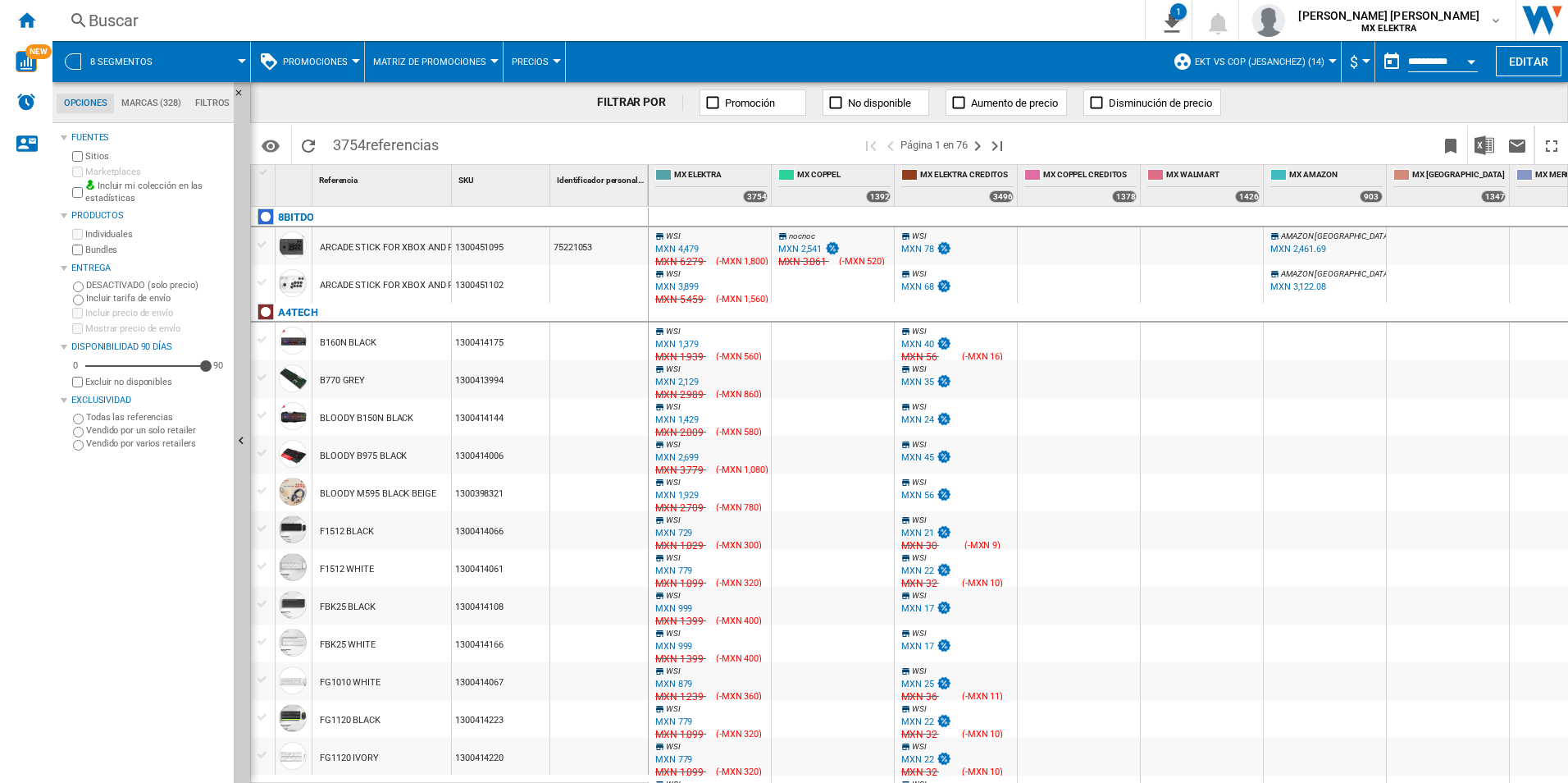
click at [128, 73] on button "8 segmentos" at bounding box center [130, 62] width 79 height 41
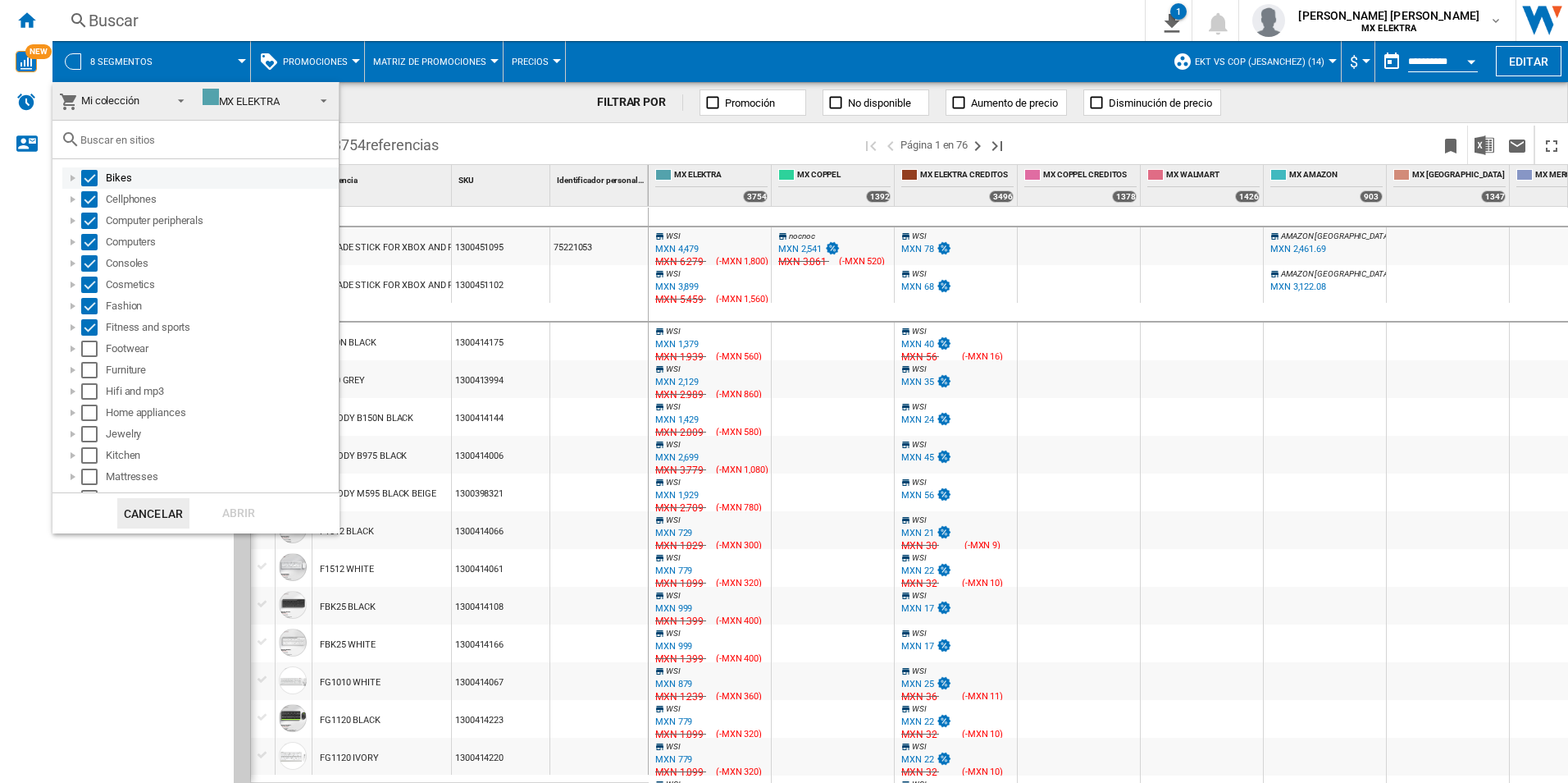
click at [83, 178] on div "Select" at bounding box center [90, 178] width 16 height 16
click at [87, 196] on div "Select" at bounding box center [90, 199] width 16 height 16
click at [90, 212] on div "Computer peripherals" at bounding box center [201, 221] width 276 height 22
click at [88, 231] on div "Computers" at bounding box center [201, 242] width 276 height 22
click at [90, 223] on div "Select" at bounding box center [90, 221] width 16 height 16
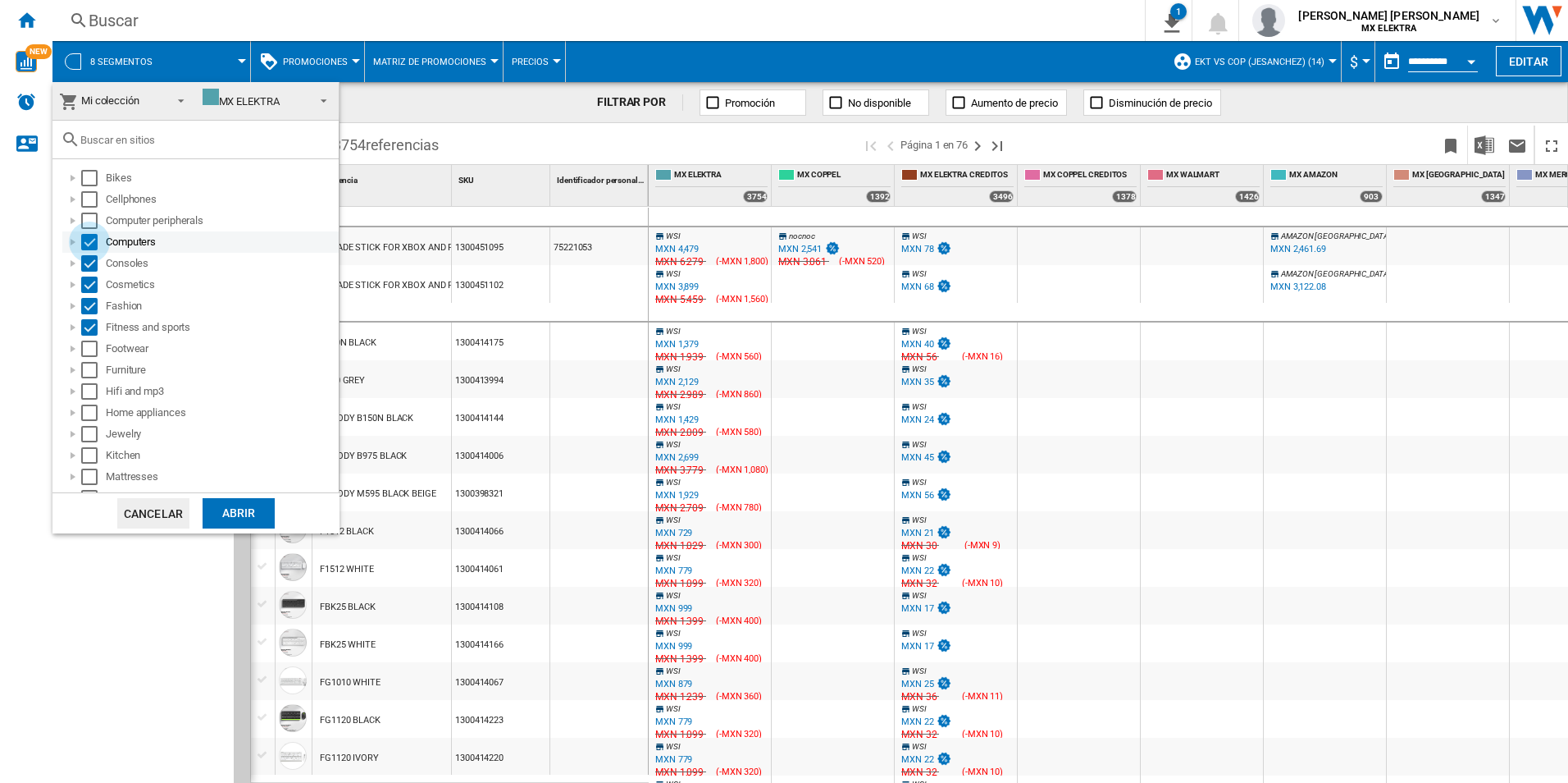
click at [90, 237] on div "Select" at bounding box center [90, 242] width 16 height 16
click at [89, 265] on div "Select" at bounding box center [90, 263] width 16 height 16
click at [88, 280] on div "Select" at bounding box center [90, 284] width 16 height 16
click at [89, 300] on div "Select" at bounding box center [90, 306] width 16 height 16
click at [88, 323] on div "Select" at bounding box center [90, 327] width 16 height 16
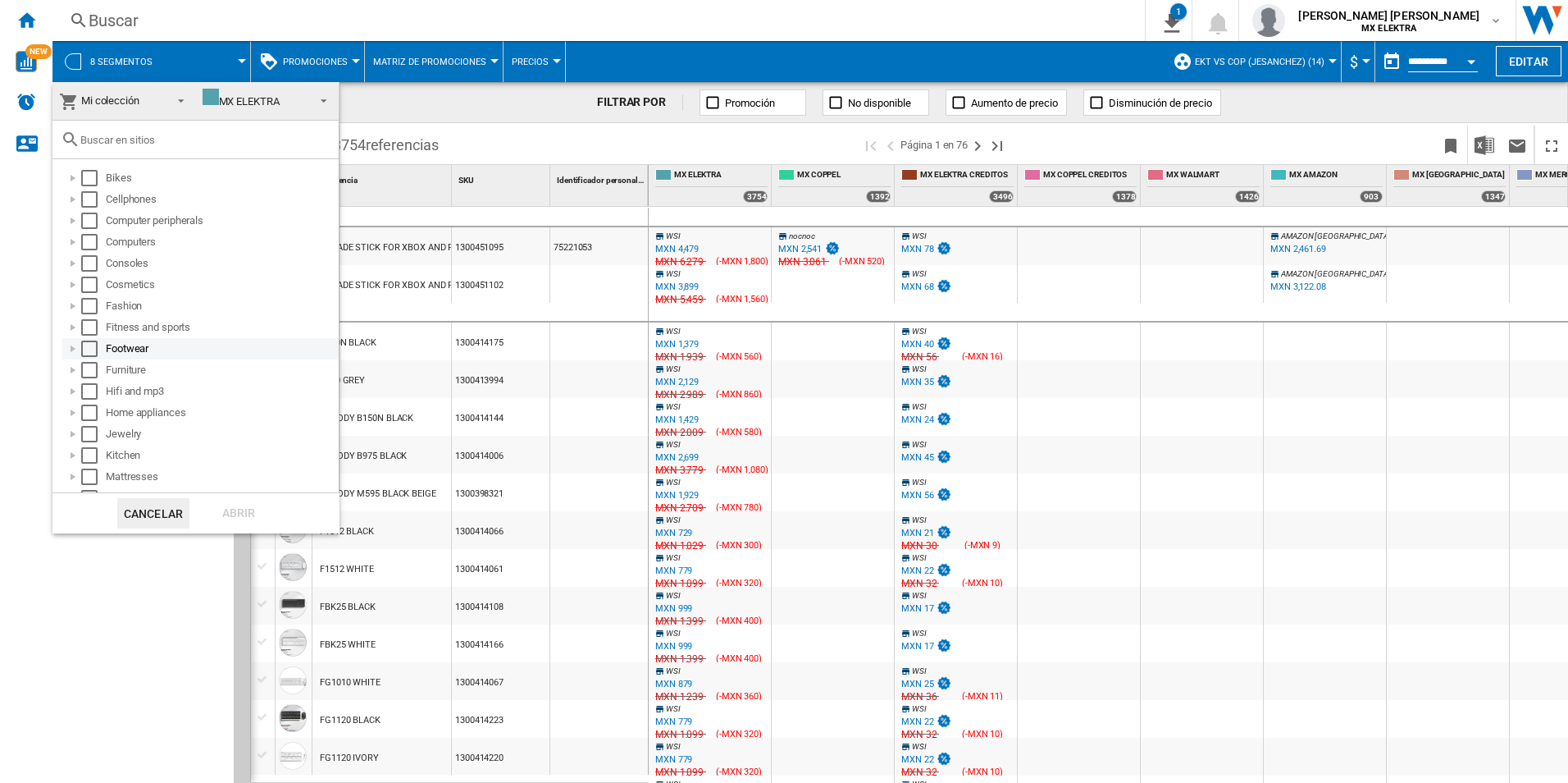
click at [86, 347] on div "Select" at bounding box center [90, 349] width 16 height 16
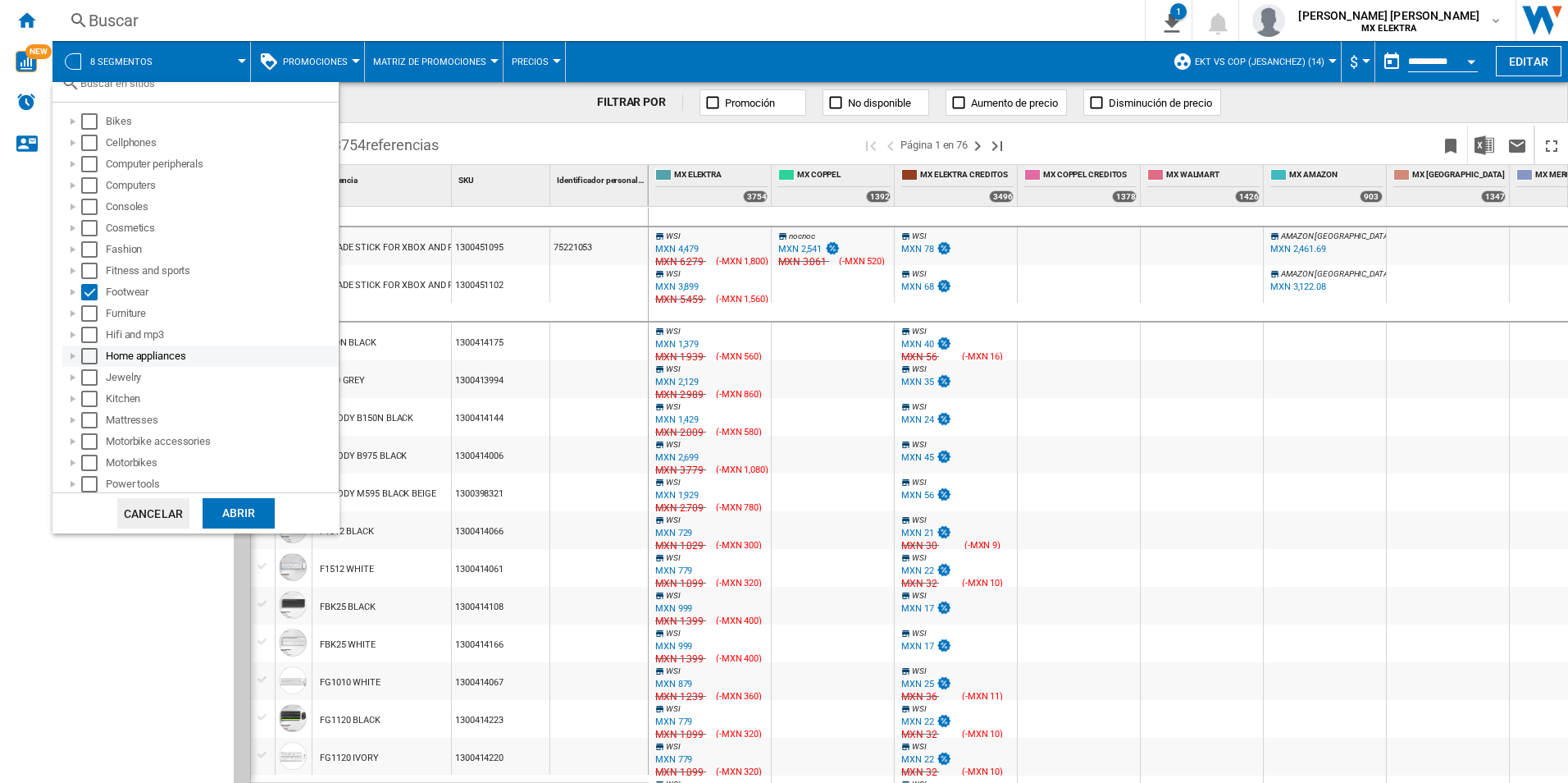
scroll to position [82, 0]
click at [82, 293] on div "Select" at bounding box center [90, 288] width 16 height 16
click at [83, 308] on div "Select" at bounding box center [90, 309] width 16 height 16
click at [85, 333] on div "Select" at bounding box center [90, 330] width 16 height 16
click at [89, 350] on div "Select" at bounding box center [90, 352] width 16 height 16
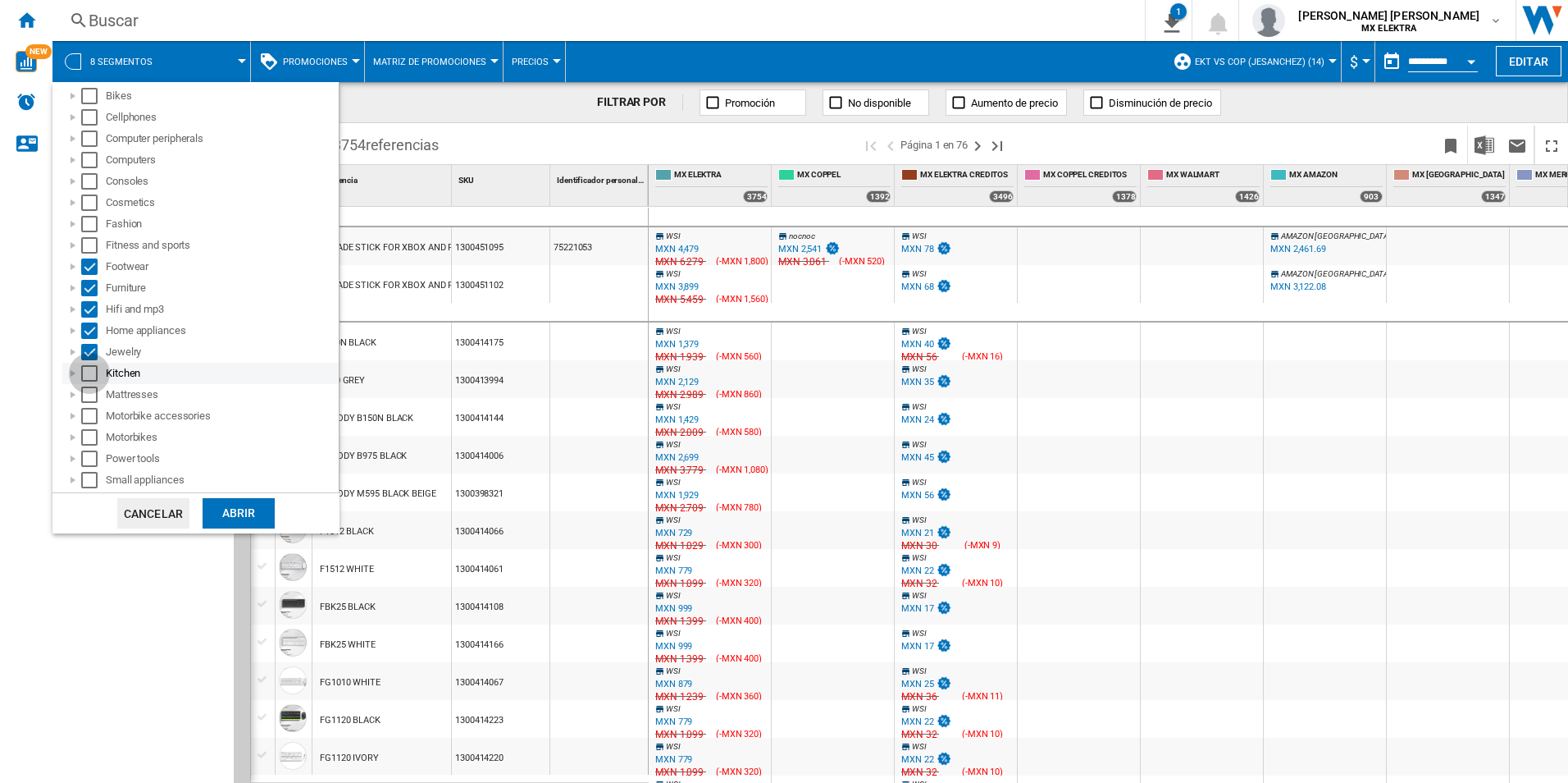
click at [91, 367] on div "Select" at bounding box center [90, 373] width 16 height 16
click at [87, 391] on div "Select" at bounding box center [90, 395] width 16 height 16
click at [91, 409] on div "Select" at bounding box center [90, 416] width 16 height 16
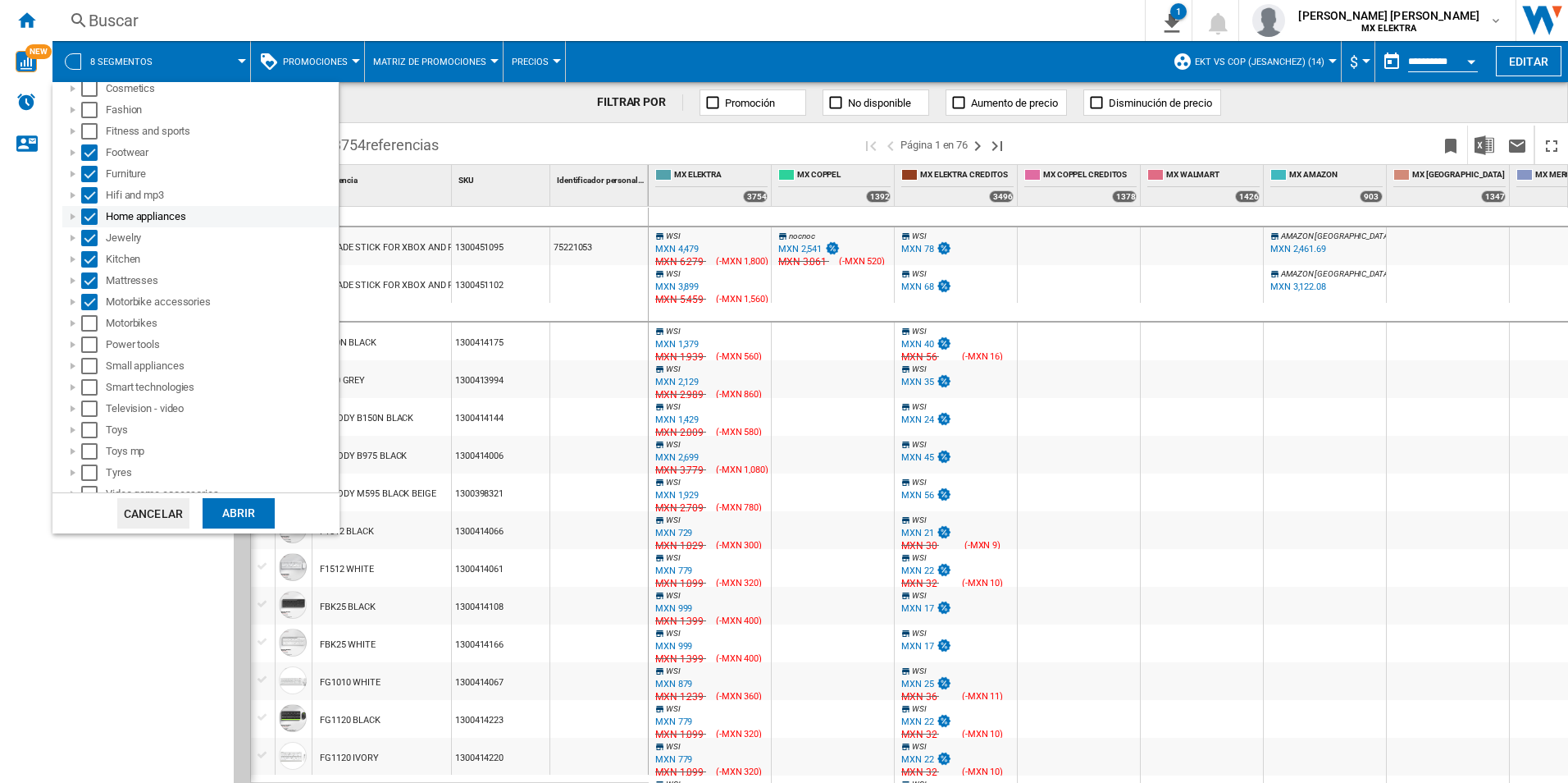
scroll to position [169, 0]
click at [222, 509] on div "Abrir" at bounding box center [238, 513] width 72 height 30
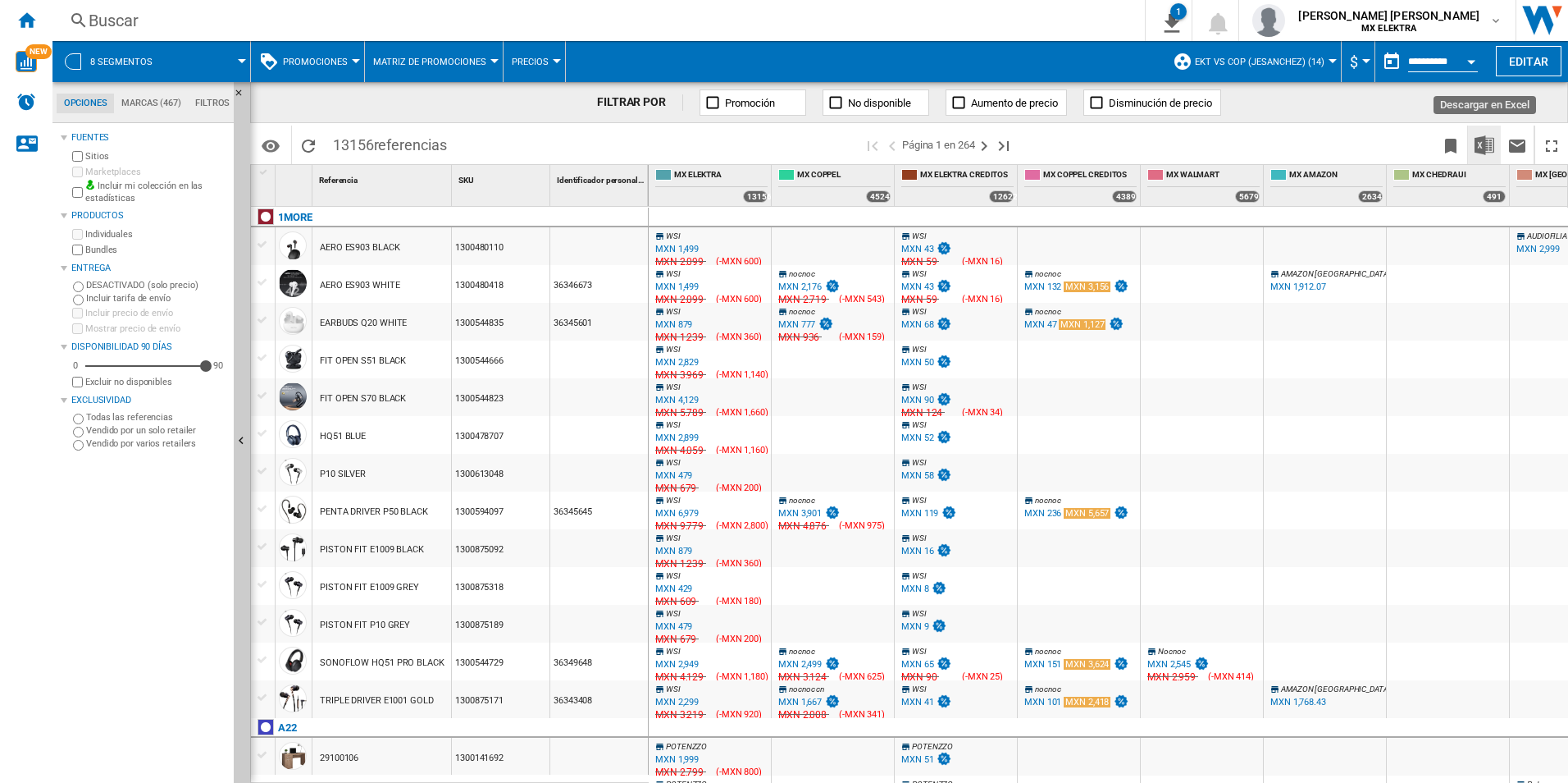
click at [1196, 142] on img "Descargar en Excel" at bounding box center [1485, 145] width 20 height 20
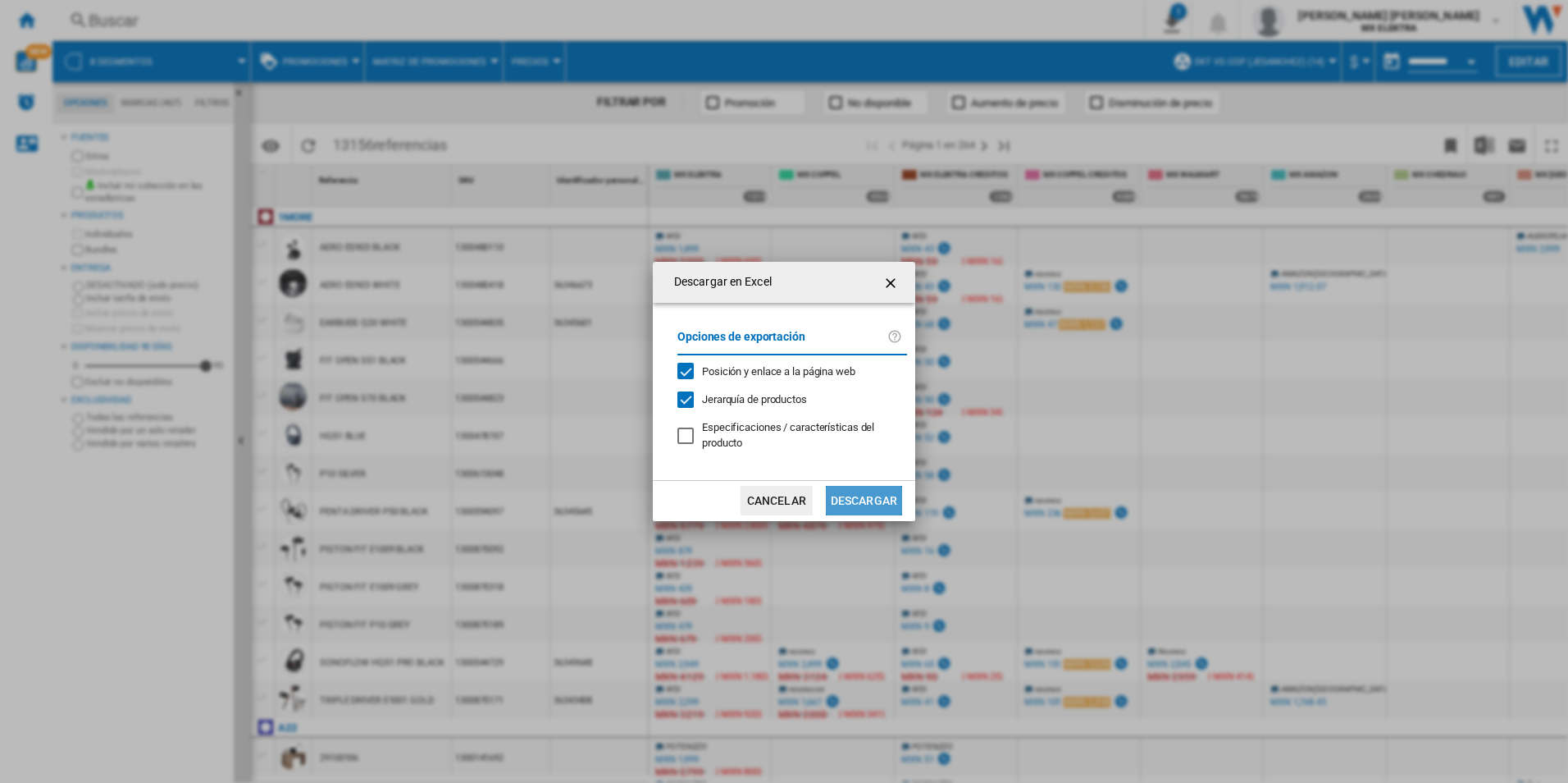
click at [870, 494] on button "Descargar" at bounding box center [863, 500] width 76 height 30
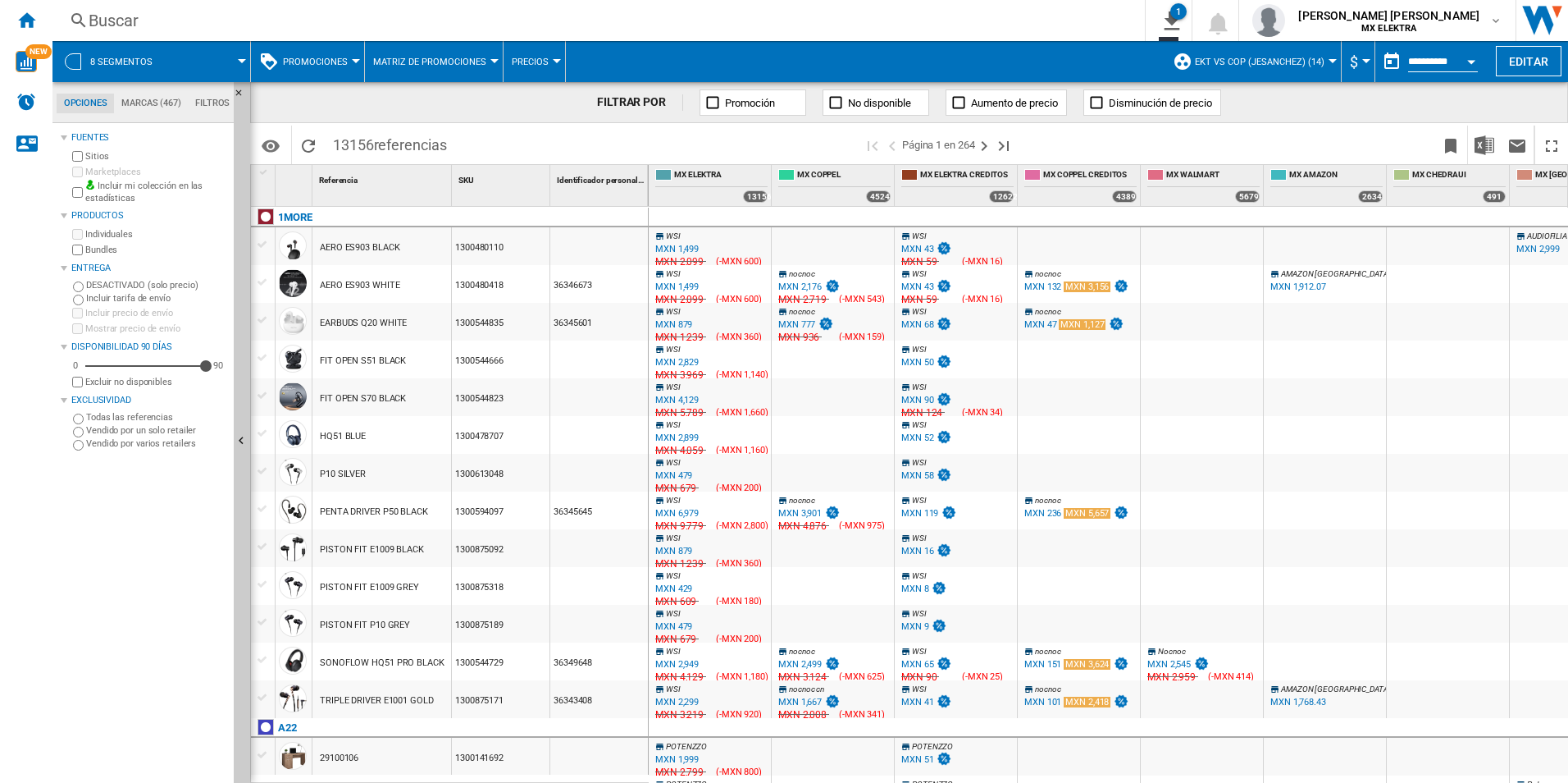
click at [97, 62] on span "8 segmentos" at bounding box center [122, 62] width 63 height 11
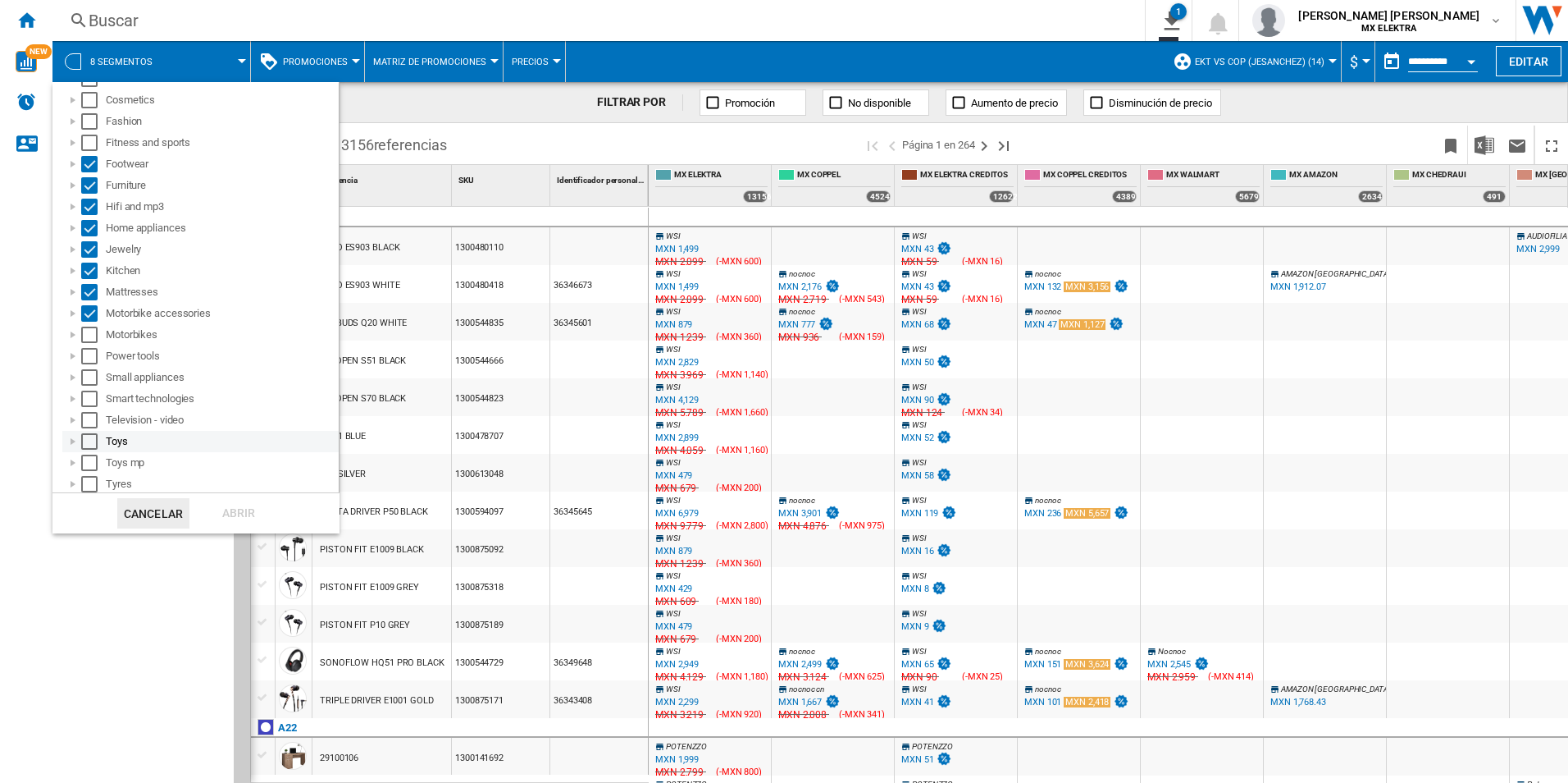
scroll to position [246, 0]
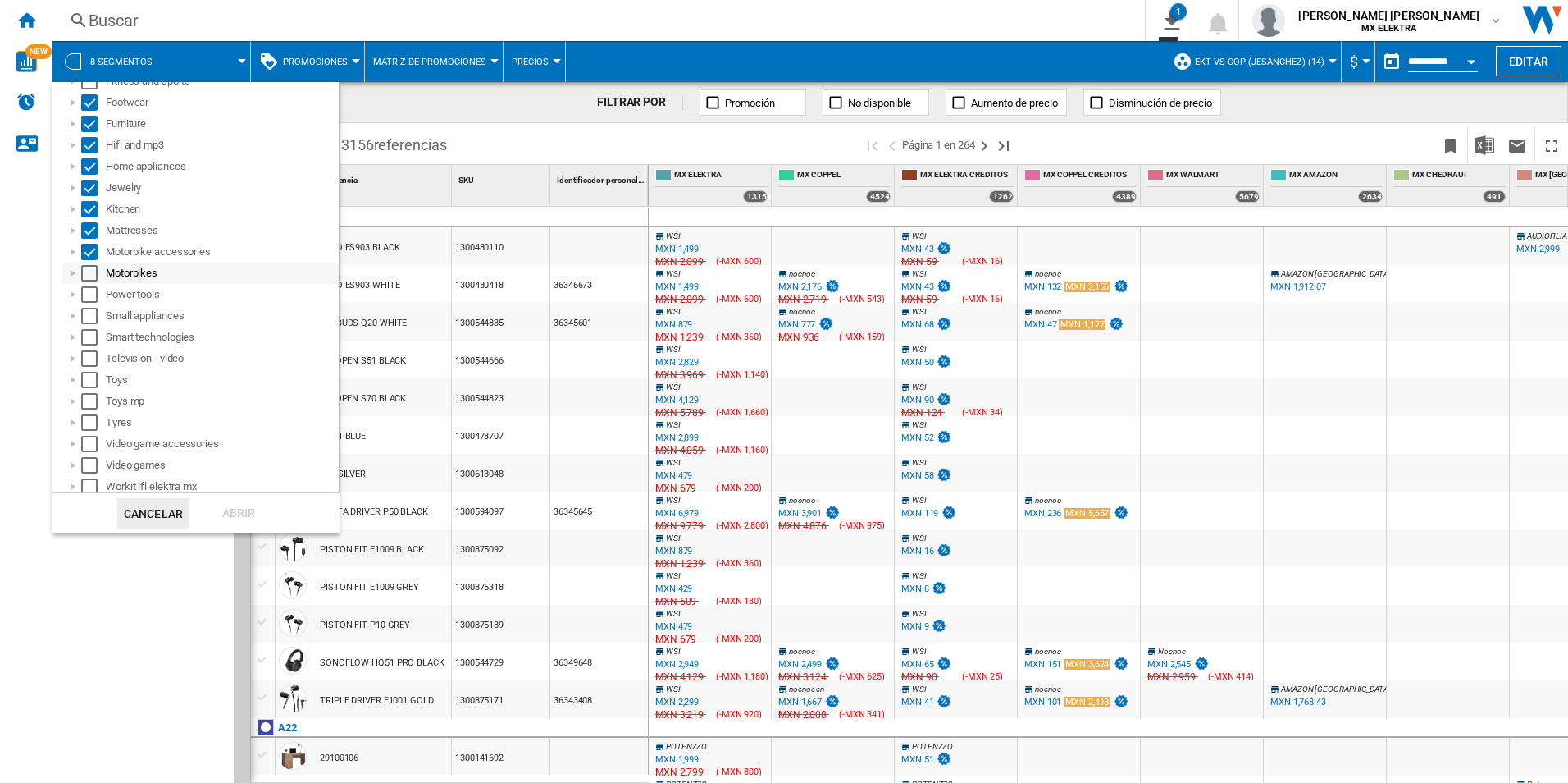
click at [84, 273] on div "Select" at bounding box center [90, 273] width 16 height 16
click at [85, 245] on div "Select" at bounding box center [90, 252] width 16 height 16
click at [91, 248] on div "Select" at bounding box center [90, 252] width 16 height 16
drag, startPoint x: 91, startPoint y: 248, endPoint x: 91, endPoint y: 239, distance: 9.0
click at [91, 249] on div "Select" at bounding box center [90, 252] width 16 height 16
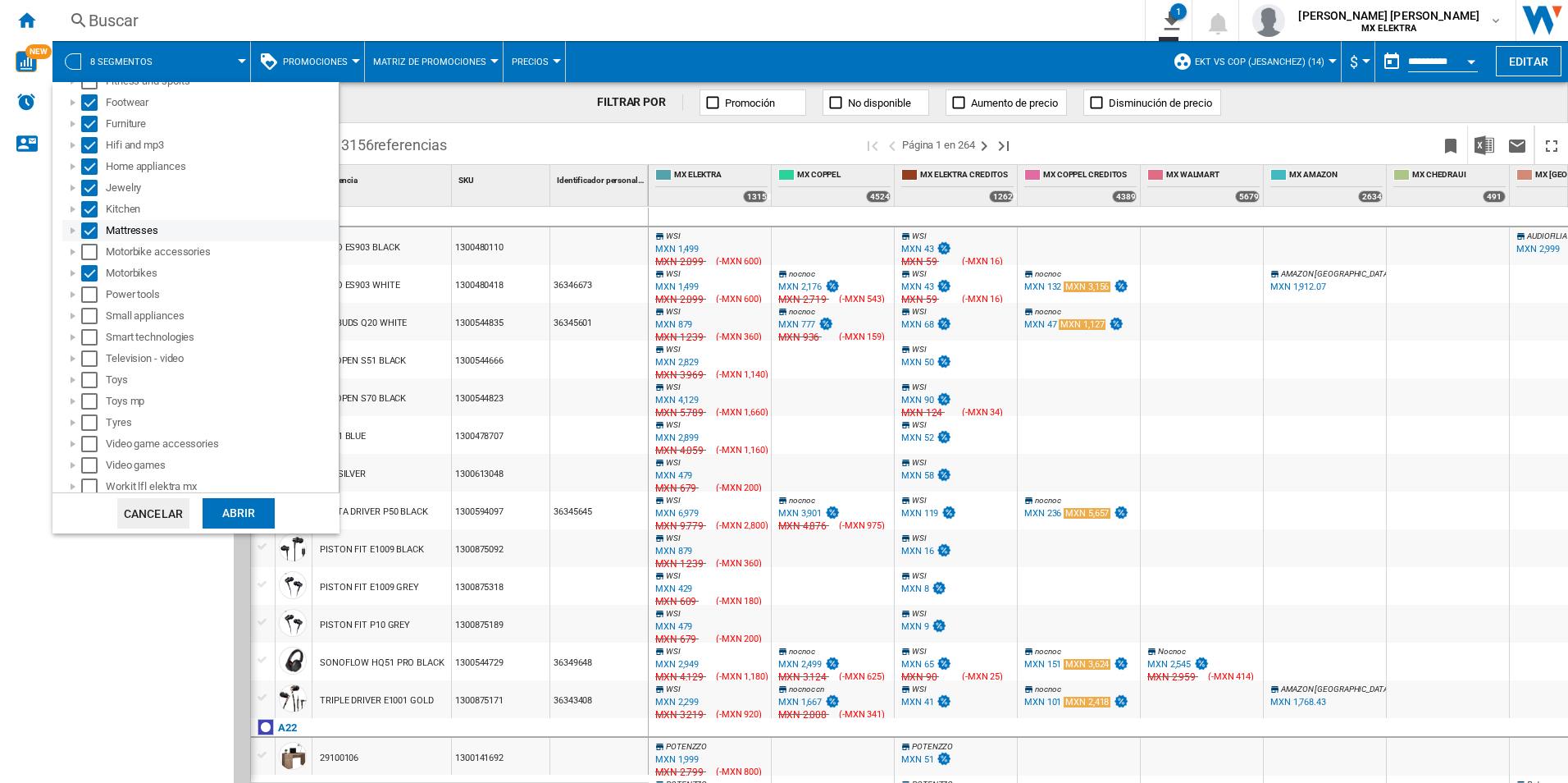
click at [92, 223] on div "Select" at bounding box center [90, 231] width 16 height 16
click at [91, 200] on div "Kitchen" at bounding box center [201, 209] width 276 height 22
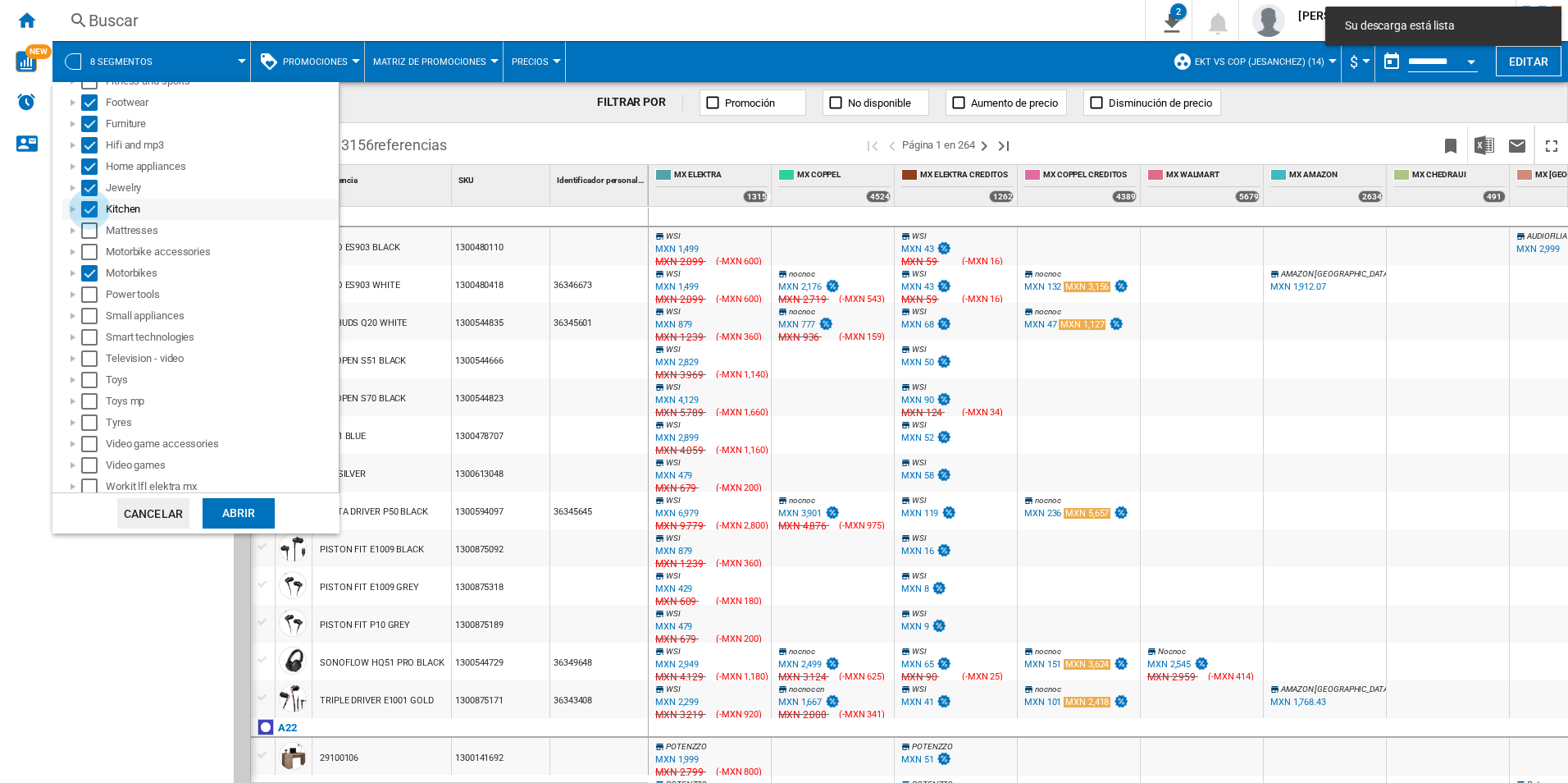
drag, startPoint x: 91, startPoint y: 204, endPoint x: 82, endPoint y: 175, distance: 30.4
click at [91, 204] on div "Select" at bounding box center [90, 209] width 16 height 16
click at [87, 183] on div "Select" at bounding box center [90, 187] width 16 height 16
click at [91, 169] on div "Select" at bounding box center [90, 167] width 16 height 16
click at [86, 146] on div "Select" at bounding box center [90, 145] width 16 height 16
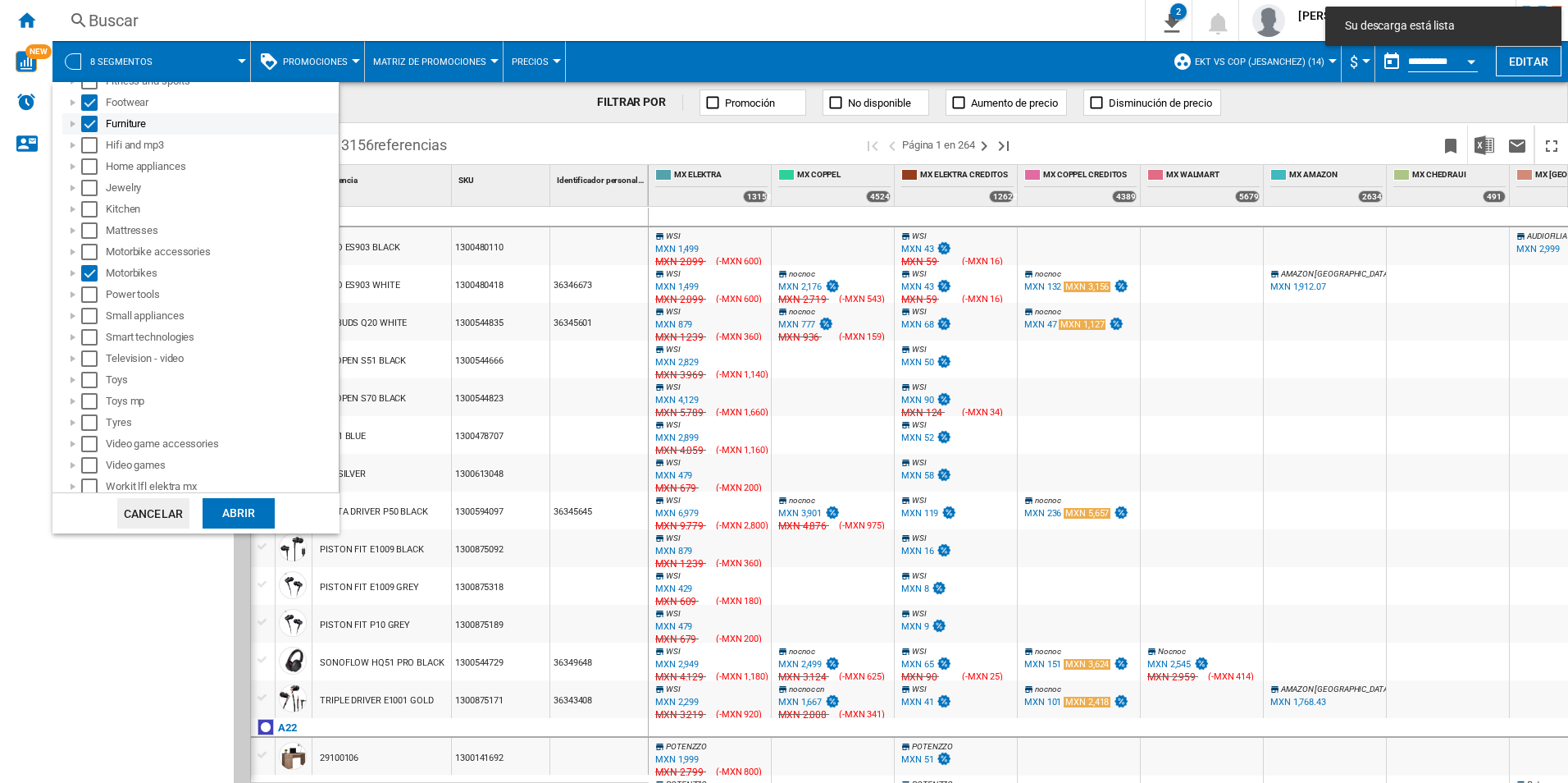
click at [92, 123] on div "Select" at bounding box center [90, 124] width 16 height 16
click at [91, 106] on div "Select" at bounding box center [90, 102] width 16 height 16
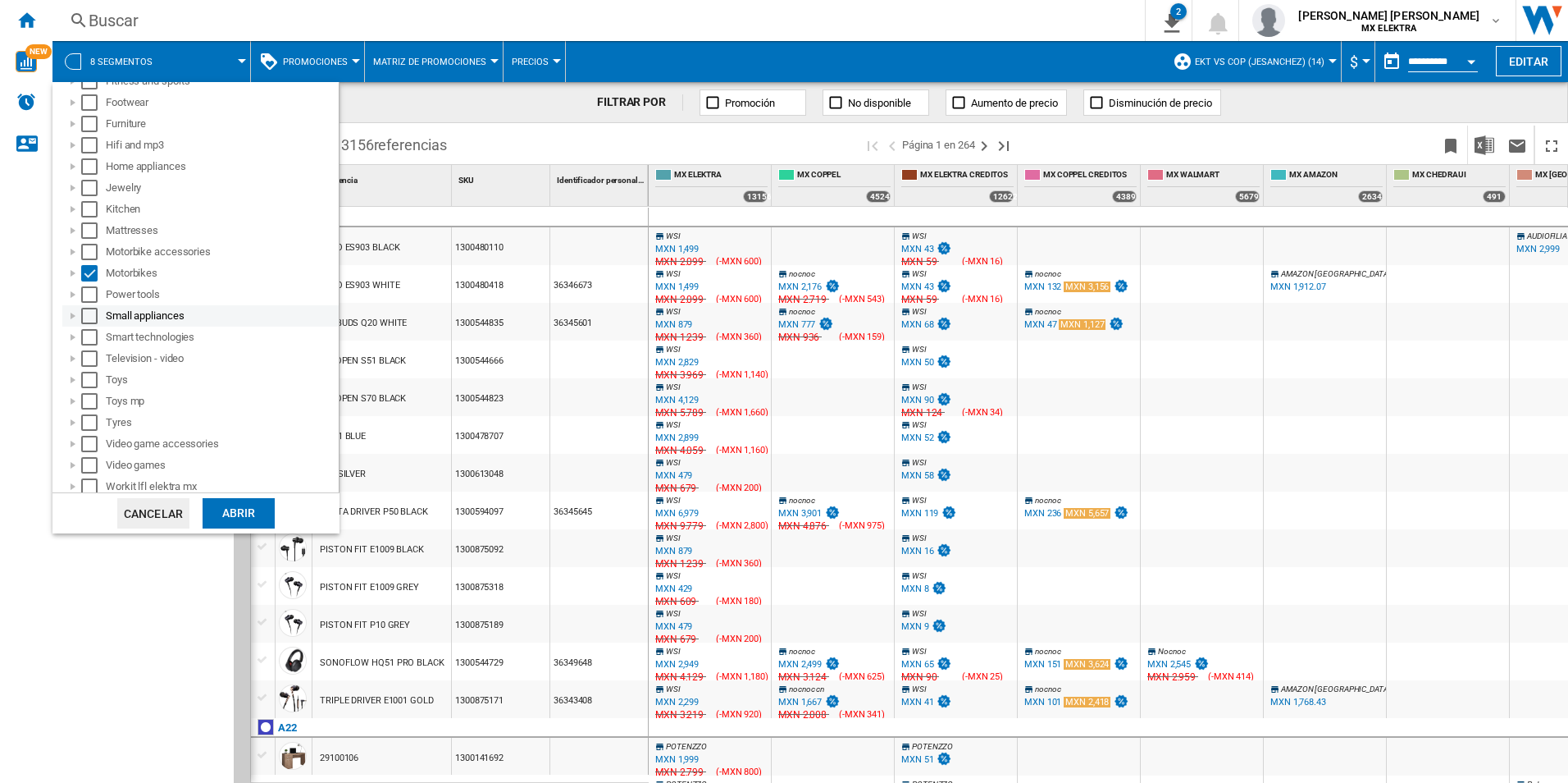
click at [90, 305] on div "Small appliances" at bounding box center [201, 316] width 276 height 22
click at [91, 288] on div "Select" at bounding box center [90, 294] width 16 height 16
click at [83, 324] on div "Small appliances" at bounding box center [201, 316] width 276 height 22
click at [97, 321] on div "Select" at bounding box center [90, 316] width 16 height 16
click at [91, 337] on div "Select" at bounding box center [90, 337] width 16 height 16
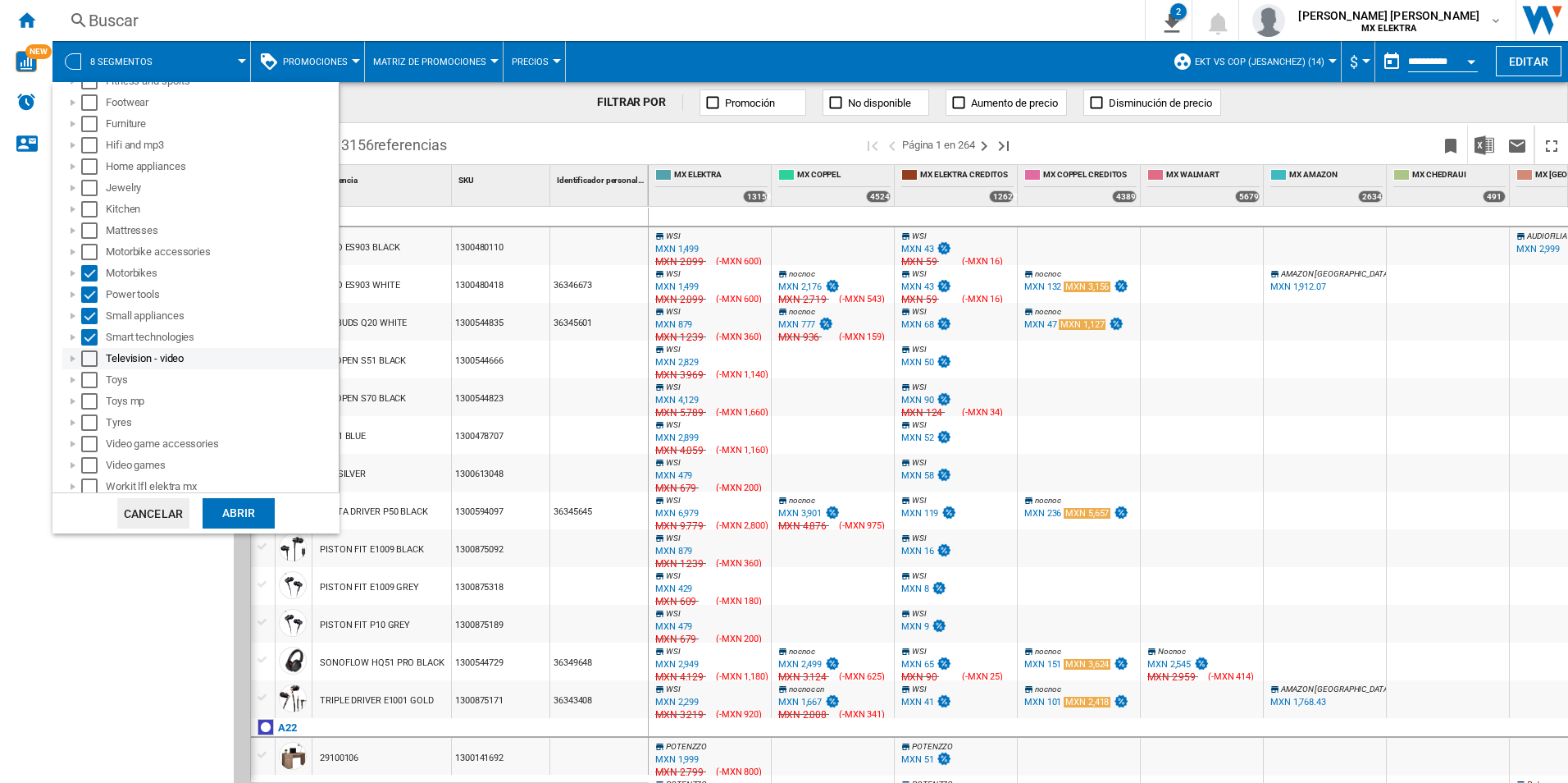
click at [89, 355] on div "Select" at bounding box center [90, 359] width 16 height 16
click at [91, 379] on div "Select" at bounding box center [90, 379] width 16 height 16
click at [91, 396] on div "Select" at bounding box center [90, 401] width 16 height 16
click at [91, 423] on div "Select" at bounding box center [90, 422] width 16 height 16
click at [89, 436] on div "Select" at bounding box center [90, 444] width 16 height 16
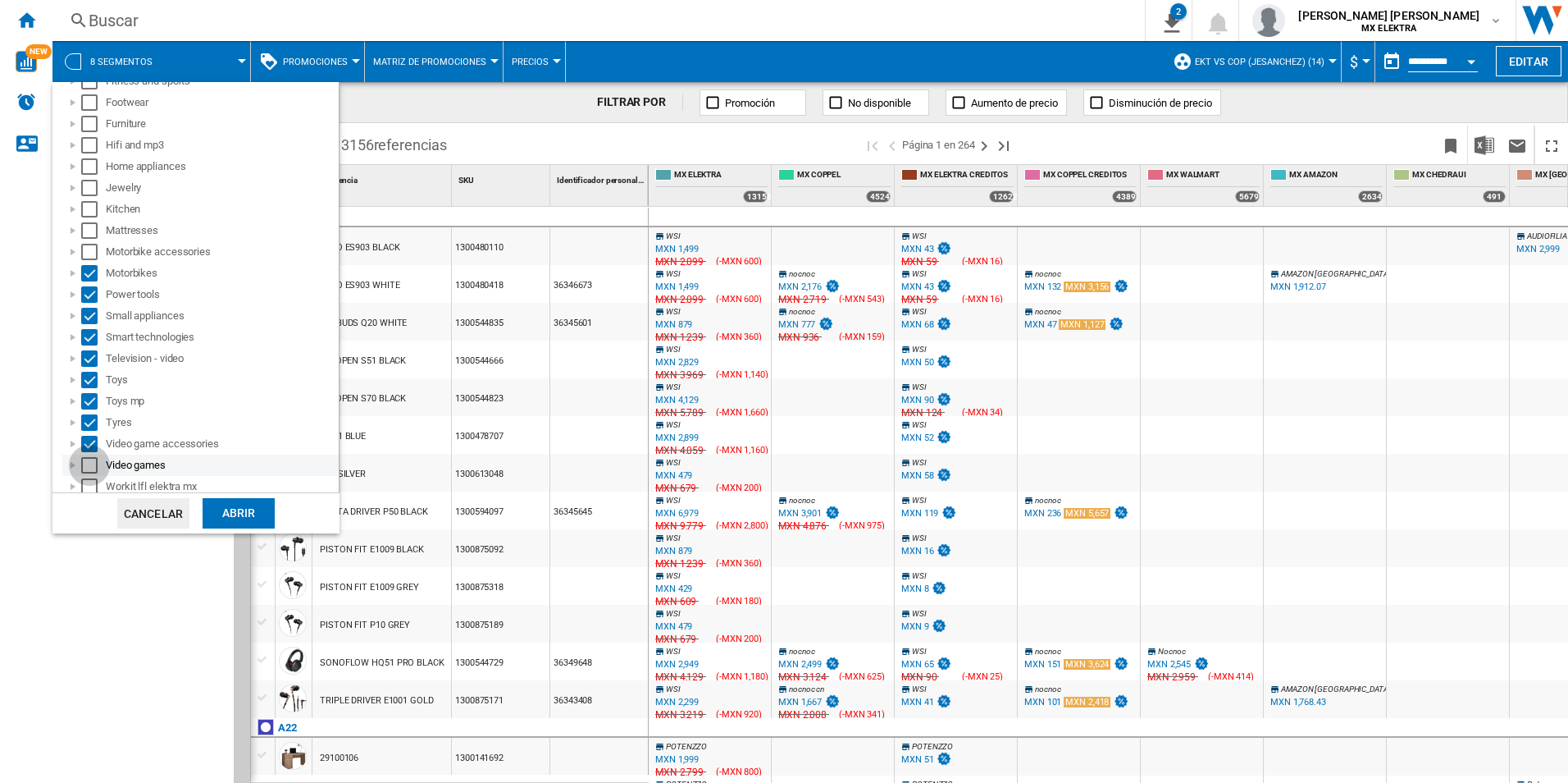
click at [96, 458] on div "Select" at bounding box center [90, 465] width 16 height 16
click at [103, 472] on div "Workit lfl elektra mx" at bounding box center [201, 482] width 276 height 22
click at [83, 481] on div "Select" at bounding box center [90, 482] width 16 height 16
click at [216, 517] on div "Abrir" at bounding box center [238, 513] width 72 height 30
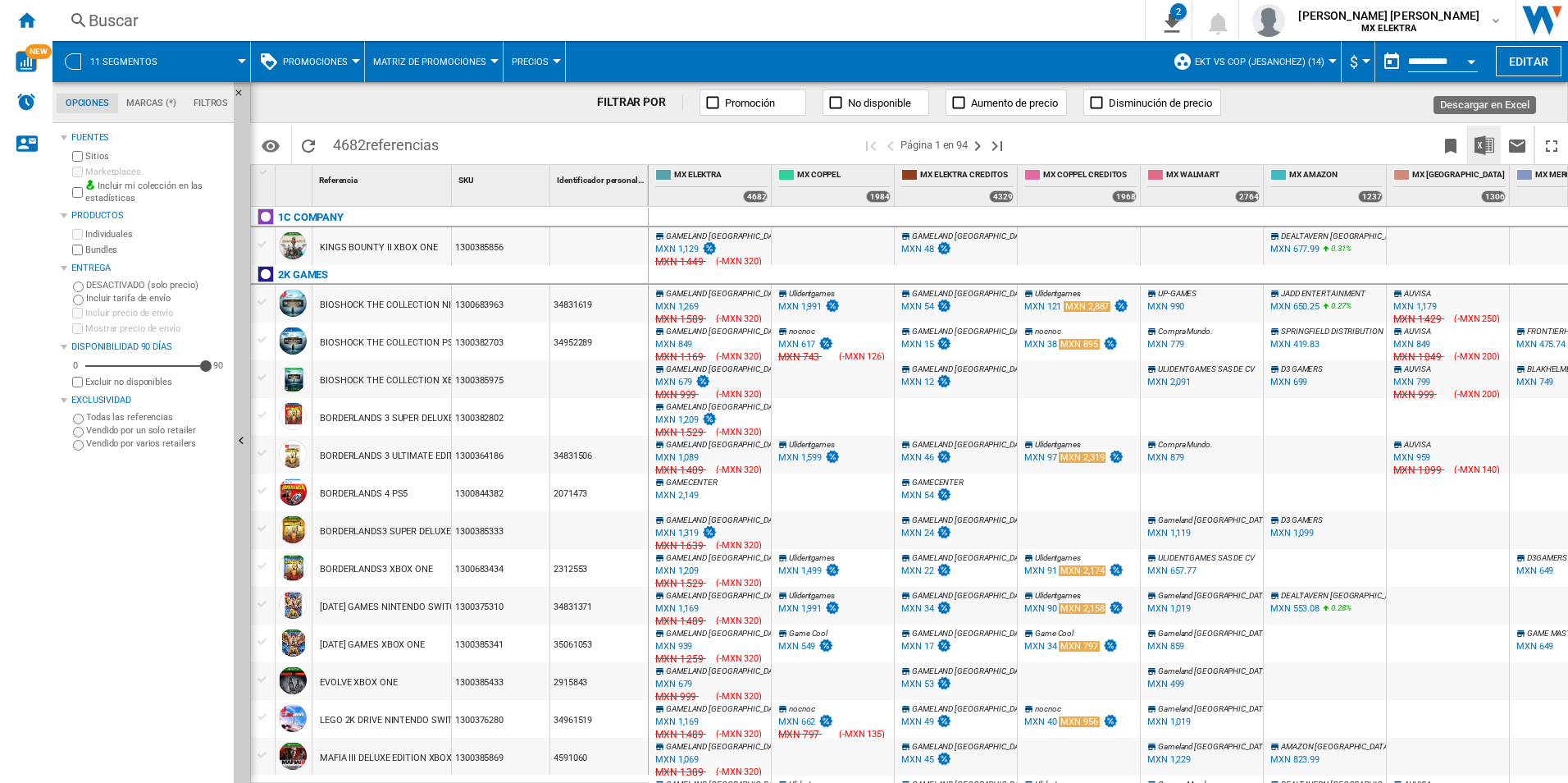
click at [1196, 133] on button "Descargar en Excel" at bounding box center [1484, 144] width 33 height 39
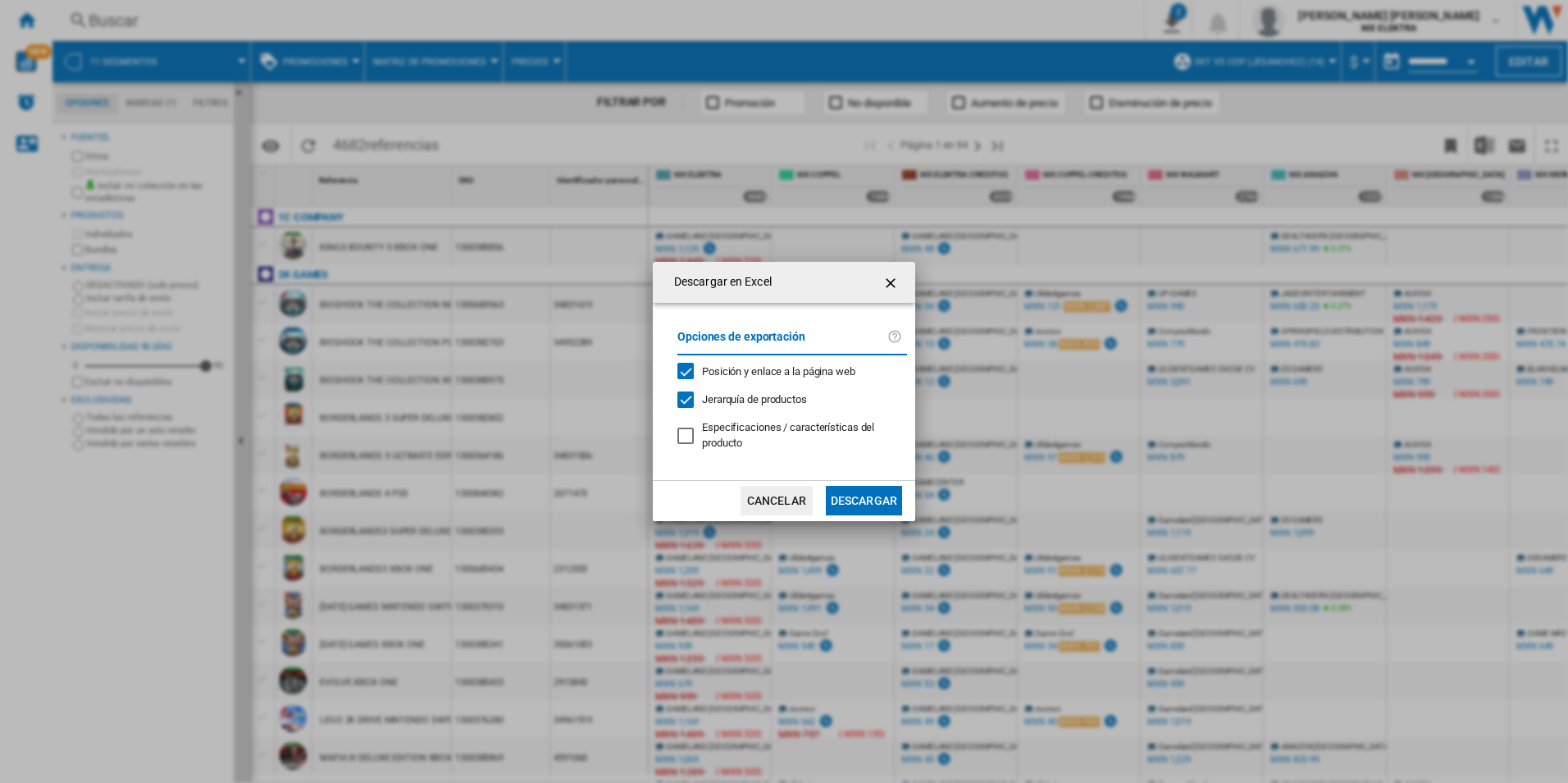
click at [862, 499] on button "Descargar" at bounding box center [863, 500] width 76 height 30
